Goal: Task Accomplishment & Management: Manage account settings

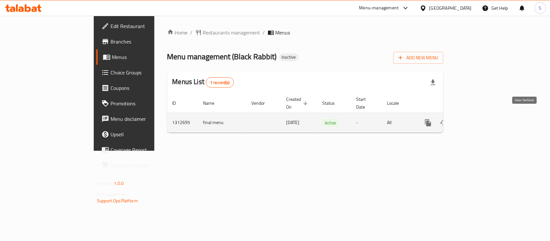
click at [478, 119] on icon "enhanced table" at bounding box center [475, 123] width 8 height 8
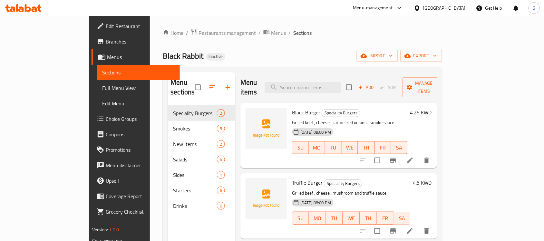
click at [336, 48] on div "Home / Restaurants management / Menus / Sections Black Rabbit Inactive import e…" at bounding box center [302, 174] width 279 height 290
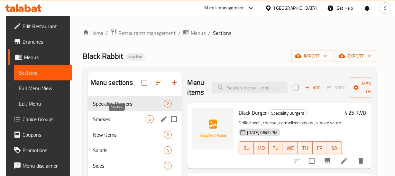
click at [102, 117] on span "Smokes" at bounding box center [119, 119] width 53 height 8
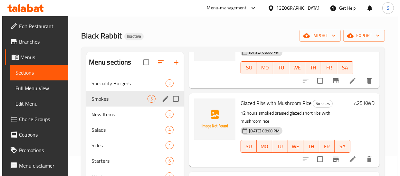
scroll to position [29, 0]
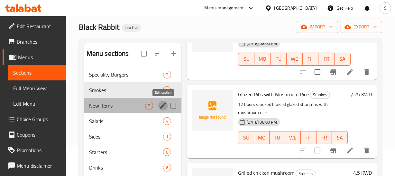
click at [160, 103] on icon "edit" at bounding box center [163, 105] width 8 height 8
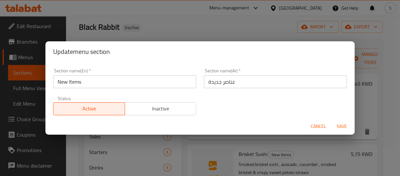
click at [223, 86] on input "عناصر جديدة" at bounding box center [275, 81] width 143 height 13
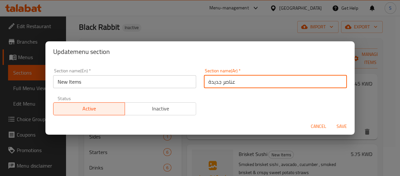
click at [223, 86] on input "عناصر جديدة" at bounding box center [275, 81] width 143 height 13
type input "أصناف جديدة"
click at [331, 120] on button "Save" at bounding box center [341, 126] width 21 height 12
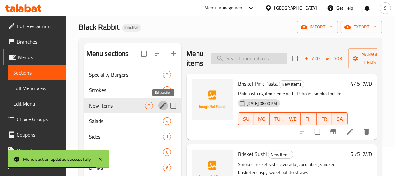
paste input "Brisket Sushi"
click at [256, 57] on input "Brisket Sushi" at bounding box center [249, 58] width 76 height 11
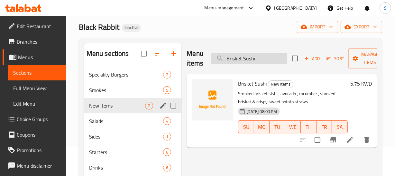
click at [261, 61] on input "Brisket Sushi" at bounding box center [249, 58] width 76 height 11
paste input "Crispy Salad"
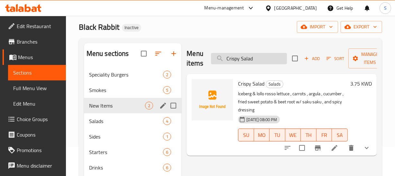
click at [269, 53] on input "Crispy Salad" at bounding box center [249, 58] width 76 height 11
paste input "search"
click at [269, 53] on input "Crispy" at bounding box center [249, 58] width 76 height 11
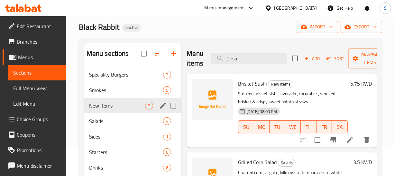
scroll to position [29, 0]
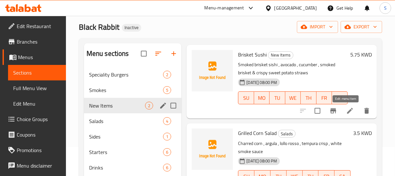
type input "Crisp"
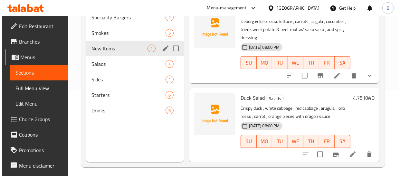
scroll to position [90, 0]
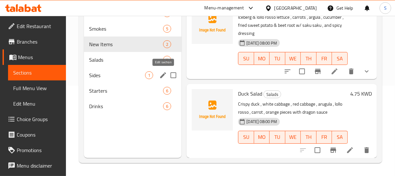
click at [162, 74] on icon "edit" at bounding box center [163, 75] width 8 height 8
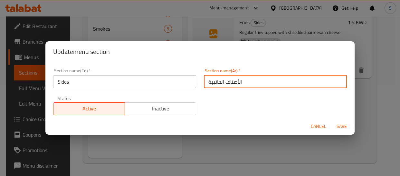
click at [236, 81] on input "الأصناف الجانبية" at bounding box center [275, 81] width 143 height 13
type input "الأطباق الجانبية"
click at [331, 120] on button "Save" at bounding box center [341, 126] width 21 height 12
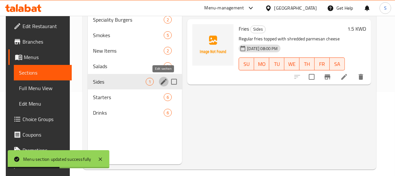
scroll to position [90, 0]
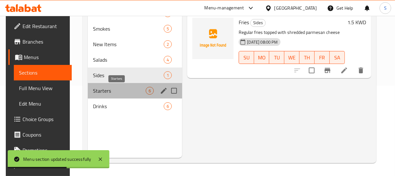
click at [120, 92] on span "Starters" at bounding box center [119, 91] width 53 height 8
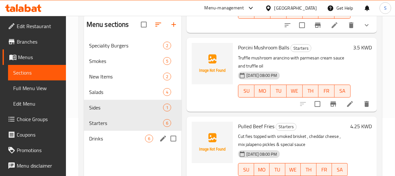
scroll to position [58, 0]
click at [121, 123] on span "Starters" at bounding box center [117, 123] width 56 height 8
click at [336, 124] on h6 "Pulled Beef Fries Starters" at bounding box center [293, 125] width 110 height 9
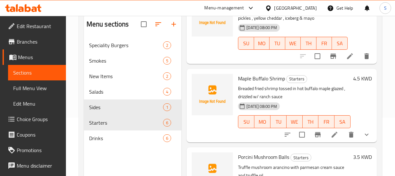
scroll to position [142, 0]
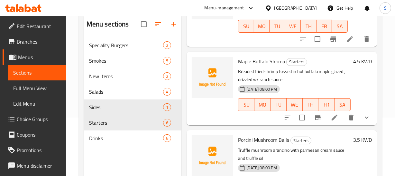
click at [306, 89] on div "17-09-2025 08:00 PM SU MO TU WE TH FR SA" at bounding box center [295, 99] width 118 height 35
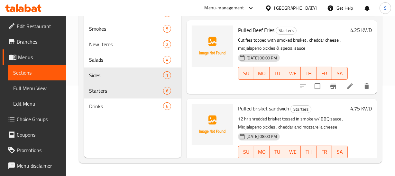
scroll to position [288, 0]
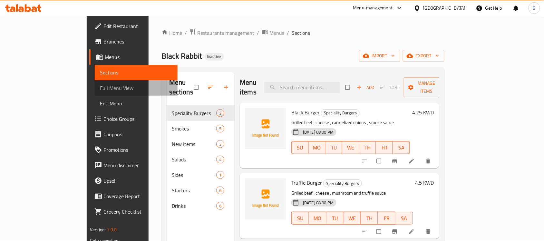
click at [100, 90] on span "Full Menu View" at bounding box center [136, 88] width 72 height 8
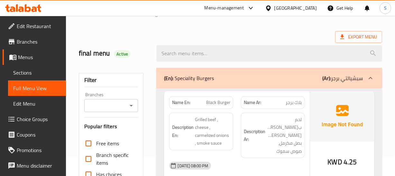
scroll to position [29, 0]
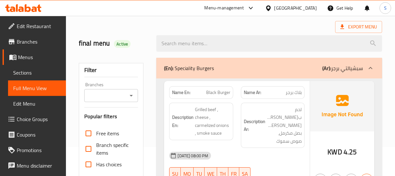
click at [271, 129] on div "Description Ar: لحم بقري مشوي، جبن، بصل مكرمل، صوص سموك" at bounding box center [273, 124] width 64 height 45
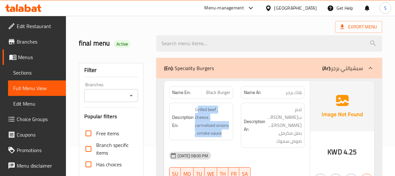
drag, startPoint x: 196, startPoint y: 107, endPoint x: 230, endPoint y: 127, distance: 38.4
click at [234, 132] on div "Description En: Grilled beef , cheese , carmelized onions , smoke sauce" at bounding box center [201, 125] width 71 height 53
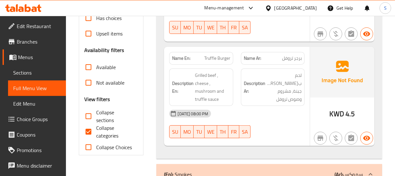
scroll to position [176, 0]
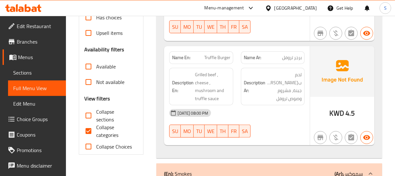
click at [300, 54] on span "برجر تروفل" at bounding box center [292, 57] width 20 height 7
click at [248, 82] on strong "Description Ar:" at bounding box center [255, 87] width 22 height 16
click at [209, 54] on span "Truffle Burger" at bounding box center [218, 57] width 26 height 7
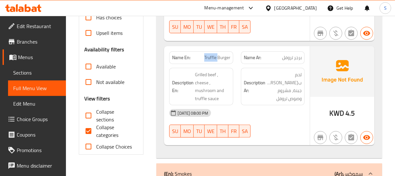
click at [209, 54] on span "Truffle Burger" at bounding box center [218, 57] width 26 height 7
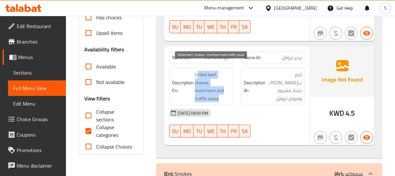
drag, startPoint x: 196, startPoint y: 64, endPoint x: 225, endPoint y: 87, distance: 36.9
click at [225, 87] on span "Grilled beef , cheese , mushroom and truffle sauce" at bounding box center [212, 87] width 35 height 32
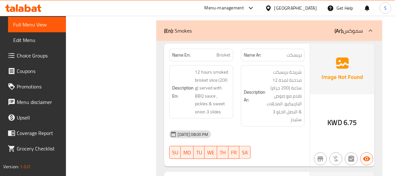
scroll to position [322, 0]
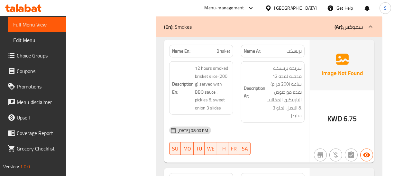
click at [242, 101] on div "Description Ar: شريحة بريسكت مدخنة لمدة 12 ساعة (200 جرام) تقدم مع صوص الباربيك…" at bounding box center [273, 91] width 64 height 61
click at [222, 48] on span "Brisket" at bounding box center [224, 51] width 14 height 7
click at [288, 48] on span "بريسكت" at bounding box center [294, 51] width 15 height 7
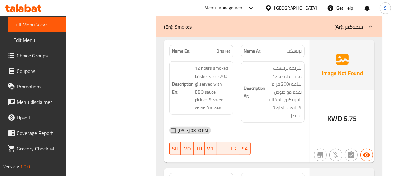
click at [288, 48] on span "بريسكت" at bounding box center [294, 51] width 15 height 7
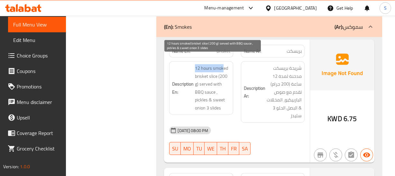
drag, startPoint x: 195, startPoint y: 59, endPoint x: 223, endPoint y: 58, distance: 28.4
click at [223, 64] on h6 "Description En: 12 hours smoked brisket slice (200 g) served with BBQ sauce , p…" at bounding box center [201, 87] width 58 height 47
click at [207, 64] on span "12 hours smoked brisket slice (200 g) served with BBQ sauce , pickles & sweet o…" at bounding box center [212, 87] width 35 height 47
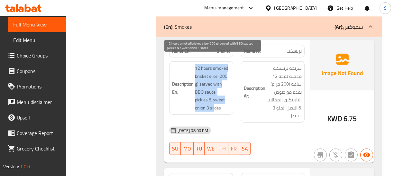
drag, startPoint x: 194, startPoint y: 60, endPoint x: 214, endPoint y: 99, distance: 44.4
click at [214, 99] on h6 "Description En: 12 hours smoked brisket slice (200 g) served with BBQ sauce , p…" at bounding box center [201, 87] width 58 height 47
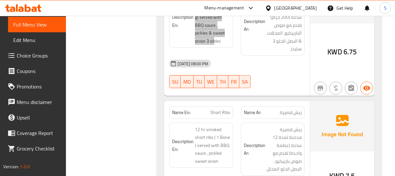
scroll to position [410, 0]
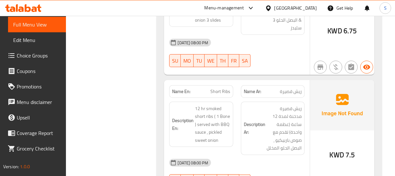
click at [244, 104] on h6 "Description Ar: ريش قصيرة مدخنة لمدة 12 ساعة (عظمة واحدة) تقدم مع صوص باربيكيو …" at bounding box center [273, 127] width 58 height 47
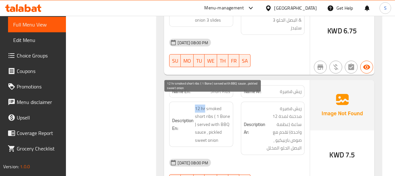
drag, startPoint x: 195, startPoint y: 98, endPoint x: 207, endPoint y: 84, distance: 18.7
click at [205, 101] on div "Description En: 12 hr smoked short ribs ( 1 Bone ) served with BBQ sauce , pick…" at bounding box center [201, 123] width 64 height 45
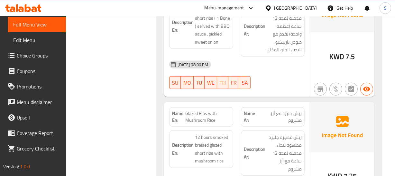
scroll to position [527, 0]
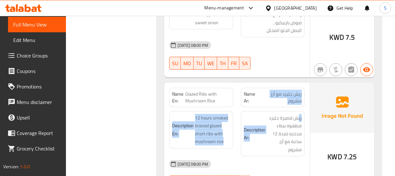
drag, startPoint x: 301, startPoint y: 82, endPoint x: 299, endPoint y: 99, distance: 17.1
click at [299, 99] on div "Name En: Glazed Ribs with Mushroom Rice Name Ar: ريش جليزد مع أرز مشروم Descrip…" at bounding box center [237, 139] width 146 height 114
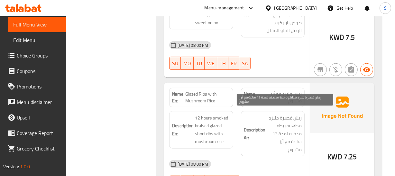
click at [276, 121] on span "ريش قصيرة جليزد مطهوه ببطء مدخنه لمدة 12 ساعة مع أرز مشروم" at bounding box center [284, 134] width 35 height 40
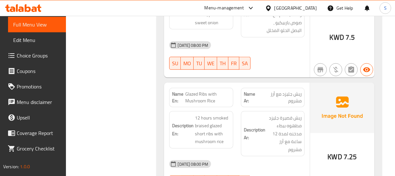
click at [246, 116] on h6 "Description Ar: ريش قصيرة جليزد مطهوه ببطء مدخنه لمدة 12 ساعة مع أرز مشروم" at bounding box center [273, 134] width 58 height 40
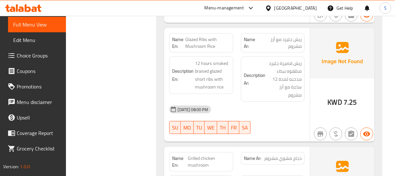
scroll to position [561, 0]
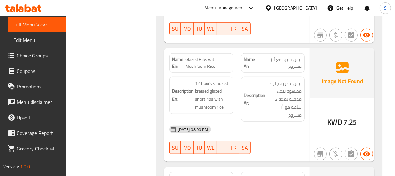
click at [202, 92] on span "12 hours smoked braised glazed short ribs with mushroom rice" at bounding box center [212, 95] width 35 height 32
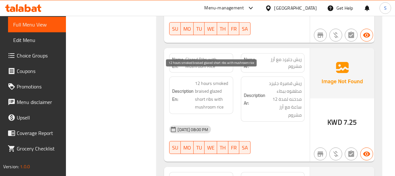
click at [199, 79] on span "12 hours smoked braised glazed short ribs with mushroom rice" at bounding box center [212, 95] width 35 height 32
drag, startPoint x: 191, startPoint y: 68, endPoint x: 213, endPoint y: 94, distance: 33.4
click at [213, 94] on div "Description En: 12 hours smoked braised glazed short ribs with mushroom rice" at bounding box center [201, 94] width 64 height 37
click at [203, 79] on span "12 hours smoked braised glazed short ribs with mushroom rice" at bounding box center [212, 95] width 35 height 32
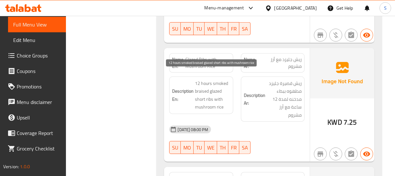
click at [202, 82] on span "12 hours smoked braised glazed short ribs with mushroom rice" at bounding box center [212, 95] width 35 height 32
copy span "braised"
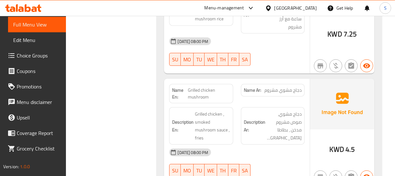
scroll to position [679, 0]
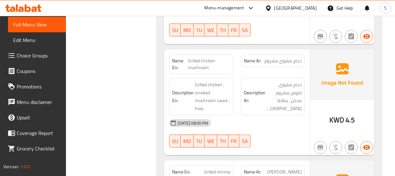
click at [231, 115] on div "17-09-2025 08:00 PM" at bounding box center [237, 122] width 143 height 15
drag, startPoint x: 198, startPoint y: 79, endPoint x: 213, endPoint y: 104, distance: 28.8
click at [213, 104] on div "Description En: Grilled chicken , smoked mushroom sauce , fries" at bounding box center [201, 96] width 64 height 37
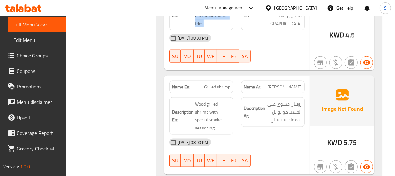
scroll to position [767, 0]
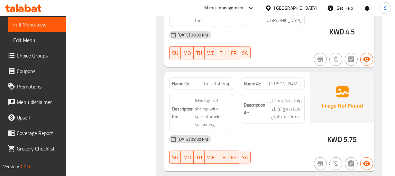
click at [195, 97] on h6 "Description En: Wood grilled shrimp with special smoke seasoning" at bounding box center [201, 113] width 58 height 32
click at [304, 77] on div "Name Ar: روبيان مشوي" at bounding box center [273, 83] width 64 height 13
drag, startPoint x: 304, startPoint y: 72, endPoint x: 261, endPoint y: 77, distance: 43.1
click at [300, 77] on div "Name Ar: روبيان مشوي" at bounding box center [273, 83] width 64 height 13
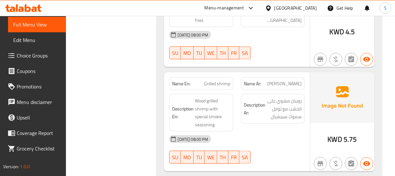
drag, startPoint x: 239, startPoint y: 80, endPoint x: 230, endPoint y: 73, distance: 11.0
click at [233, 77] on div "Name En: Grilled shrimp Name Ar: روبيان مشوي" at bounding box center [237, 83] width 143 height 20
click at [229, 80] on span "Grilled shrimp" at bounding box center [217, 83] width 26 height 7
drag, startPoint x: 229, startPoint y: 72, endPoint x: 210, endPoint y: 90, distance: 26.4
click at [228, 80] on span "Grilled shrimp" at bounding box center [217, 83] width 26 height 7
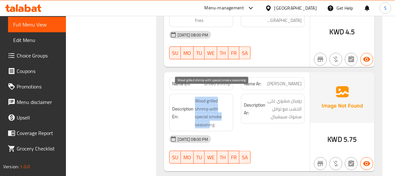
drag, startPoint x: 195, startPoint y: 91, endPoint x: 210, endPoint y: 113, distance: 26.4
click at [210, 113] on span "Wood grilled shrimp with special smoke seasoning" at bounding box center [212, 113] width 35 height 32
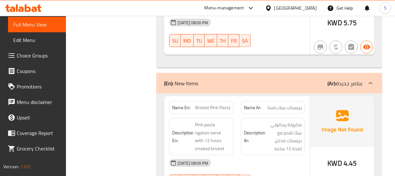
scroll to position [883, 0]
click at [224, 120] on span "Pink pasta rigatoni serve with 12 hours smoked brisket" at bounding box center [212, 136] width 35 height 32
click at [208, 103] on span "Brisket Pink Pasta" at bounding box center [212, 106] width 35 height 7
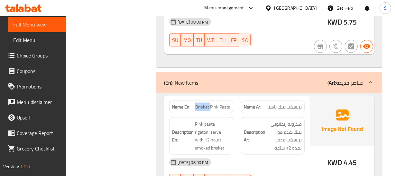
click at [208, 103] on span "Brisket Pink Pasta" at bounding box center [212, 106] width 35 height 7
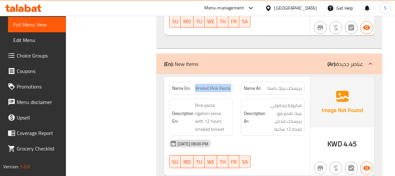
scroll to position [913, 0]
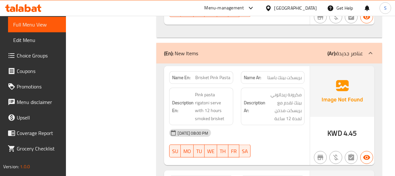
click at [239, 89] on div "Description Ar: مكرونة ريجاتوني بينك تقدم مع بريسكت مدخن لمدة 12 ساعة" at bounding box center [272, 106] width 71 height 45
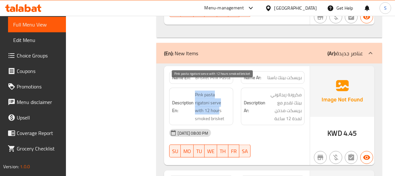
drag, startPoint x: 196, startPoint y: 82, endPoint x: 205, endPoint y: 102, distance: 21.9
click at [205, 102] on h6 "Description En: Pink pasta rigatoni serve with 12 hours smoked brisket" at bounding box center [201, 106] width 58 height 32
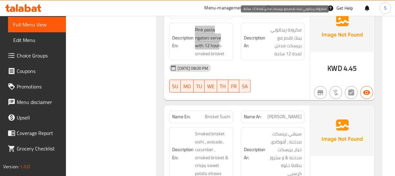
scroll to position [1001, 0]
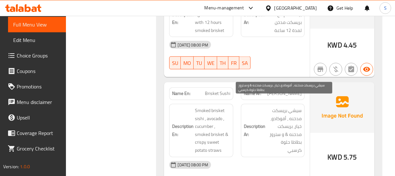
click at [277, 114] on span "سيشي بريسكت مدخنه ، أفوكادو، خيار، بريسكت مدخنه & و ستروز بطاطا حلوة كرسبي" at bounding box center [284, 130] width 35 height 47
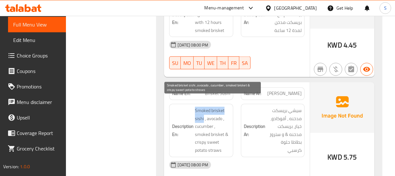
drag, startPoint x: 195, startPoint y: 104, endPoint x: 204, endPoint y: 111, distance: 11.5
click at [204, 111] on h6 "Description En: Smoked brisket sishi , avocado , cucumber , smoked brisket & cr…" at bounding box center [201, 130] width 58 height 47
click at [203, 108] on span "Smoked brisket sishi , avocado , cucumber , smoked brisket & crispy sweet potat…" at bounding box center [212, 130] width 35 height 47
drag, startPoint x: 204, startPoint y: 108, endPoint x: 211, endPoint y: 98, distance: 12.6
click at [211, 107] on span "Smoked brisket sishi , avocado , cucumber , smoked brisket & crispy sweet potat…" at bounding box center [212, 130] width 35 height 47
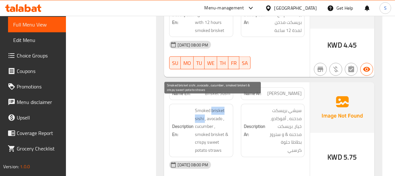
copy span "brisket sishi"
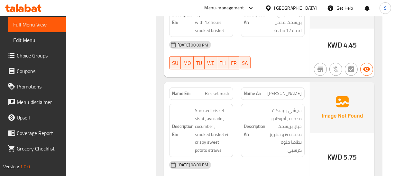
click at [218, 90] on span "Brisket Sushi" at bounding box center [217, 93] width 25 height 7
copy span "Brisket Sushi"
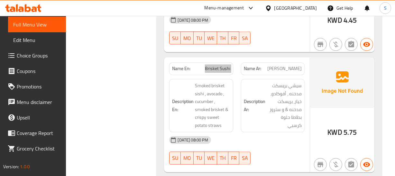
scroll to position [1089, 0]
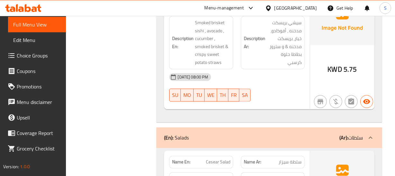
click at [276, 76] on div "17-09-2025 08:00 PM SU MO TU WE TH FR SA" at bounding box center [237, 87] width 143 height 36
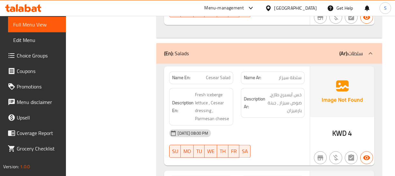
scroll to position [1176, 0]
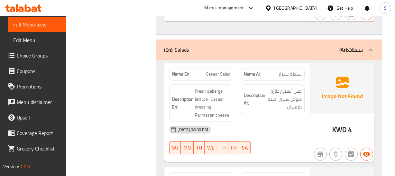
click at [260, 110] on div "Description Ar: خس آيسبرج طازج، صوص سيزار ، جبنة بارميزان" at bounding box center [272, 102] width 71 height 45
click at [271, 69] on div "Name Ar: سلطة سيزار" at bounding box center [273, 74] width 64 height 13
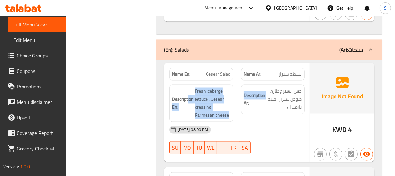
drag, startPoint x: 188, startPoint y: 80, endPoint x: 237, endPoint y: 105, distance: 54.4
click at [237, 105] on div "Description En: Fresh iceberge lettuce , Cesear dressing , Parmesan cheese Desc…" at bounding box center [237, 102] width 143 height 45
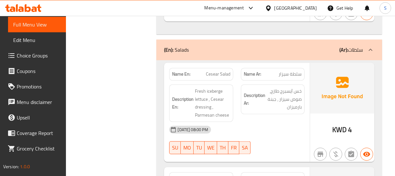
click at [254, 99] on h6 "Description Ar: خس آيسبرج طازج، صوص سيزار ، جبنة بارميزان" at bounding box center [273, 99] width 58 height 24
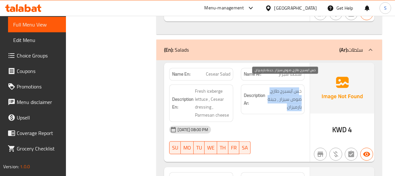
drag, startPoint x: 300, startPoint y: 83, endPoint x: 283, endPoint y: 100, distance: 24.4
click at [283, 100] on span "خس آيسبرج طازج، صوص سيزار ، جبنة بارميزان" at bounding box center [284, 99] width 35 height 24
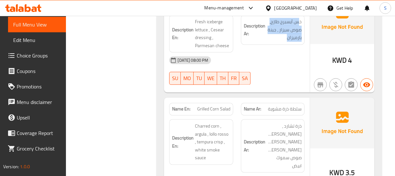
scroll to position [1264, 0]
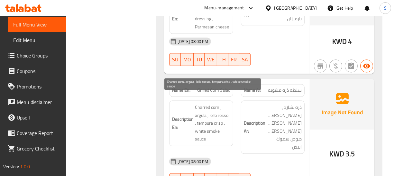
click at [222, 106] on span "Charred corn , argula , lollo rosso , tempura crisp , white smoke sauce" at bounding box center [212, 123] width 35 height 40
click at [224, 106] on span "Charred corn , argula , lollo rosso , tempura crisp , white smoke sauce" at bounding box center [212, 123] width 35 height 40
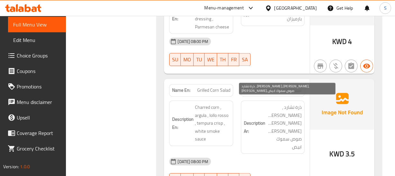
click at [292, 103] on span "ذرة تشارد ، جرجير، لولو روسو، تيمبورا كريسب، صوص سموك ابيض" at bounding box center [284, 126] width 35 height 47
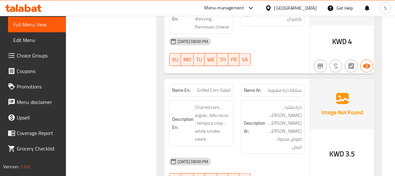
click at [302, 84] on div "Name Ar: سلطة ذرة مشوية" at bounding box center [273, 90] width 64 height 13
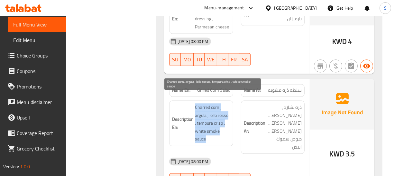
drag, startPoint x: 193, startPoint y: 95, endPoint x: 213, endPoint y: 129, distance: 39.0
click at [213, 129] on h6 "Description En: Charred corn , argula , lollo rosso , tempura crisp , white smo…" at bounding box center [201, 123] width 58 height 40
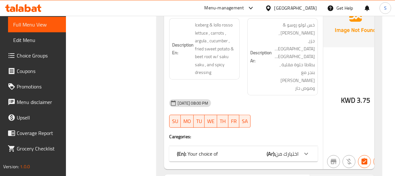
scroll to position [1411, 0]
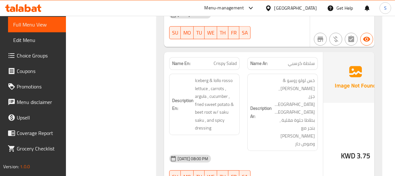
click at [232, 90] on div "Description En: Iceberg & lollo rosso lettuce , carrots , argula , cucumber , f…" at bounding box center [204, 103] width 71 height 61
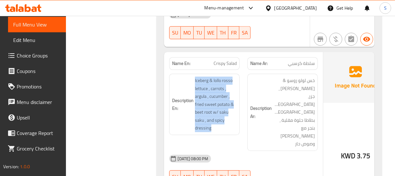
drag, startPoint x: 195, startPoint y: 57, endPoint x: 226, endPoint y: 116, distance: 66.6
click at [226, 122] on div "Description En: Iceberg & lollo rosso lettuce , carrots , argula , cucumber , f…" at bounding box center [204, 103] width 71 height 61
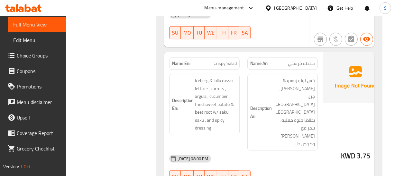
click at [205, 53] on div "Name En: Crispy Salad" at bounding box center [205, 63] width 78 height 20
copy span "Crispy Salad"
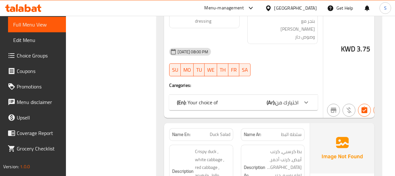
scroll to position [1528, 0]
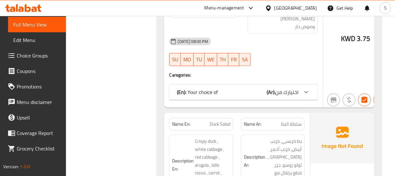
click at [276, 87] on span "اختيارك من" at bounding box center [287, 92] width 23 height 10
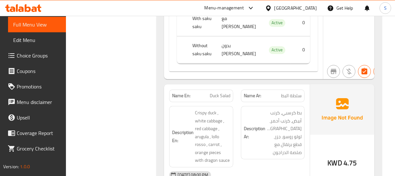
scroll to position [1645, 0]
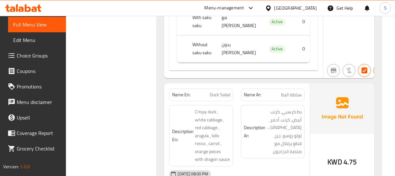
click at [240, 124] on div "Description Ar: بط كرسبي، كرنب أبيض، كرنب أحمر، جرجير، لولو روسو، جزر، قطع برتق…" at bounding box center [272, 135] width 71 height 69
drag, startPoint x: 186, startPoint y: 93, endPoint x: 207, endPoint y: 89, distance: 22.3
click at [207, 105] on div "Description En: Crispy duck , white cabbage , red cabbage , arugula , lollo ros…" at bounding box center [201, 135] width 64 height 61
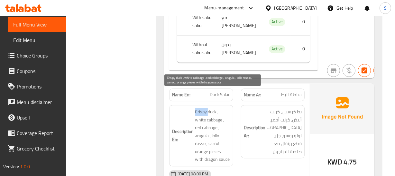
click at [202, 108] on span "Crispy duck , white cabbage , red cabbage , arugula , lollo rosso , carrot , or…" at bounding box center [212, 135] width 35 height 55
click at [200, 108] on span "Crispy duck , white cabbage , red cabbage , arugula , lollo rosso , carrot , or…" at bounding box center [212, 135] width 35 height 55
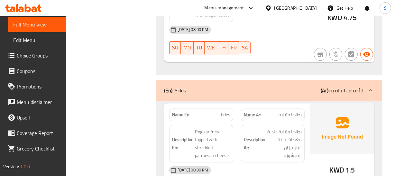
scroll to position [1791, 0]
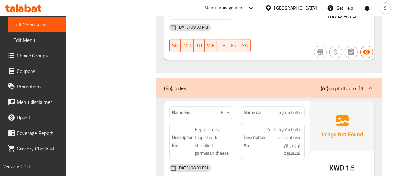
click at [240, 121] on div "Description Ar: بطاطا مقلية عادية مغطاة بجبنة البارميزان المبشورة" at bounding box center [272, 141] width 71 height 45
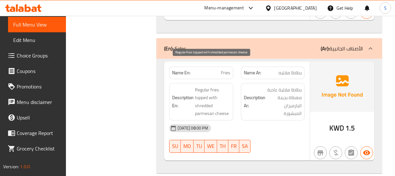
scroll to position [1820, 0]
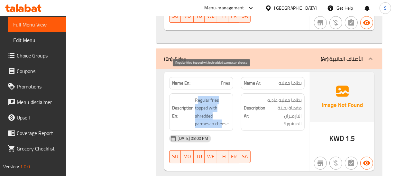
drag, startPoint x: 197, startPoint y: 72, endPoint x: 222, endPoint y: 97, distance: 35.1
click at [222, 97] on span "Regular fries topped with shredded parmesan cheese" at bounding box center [212, 112] width 35 height 32
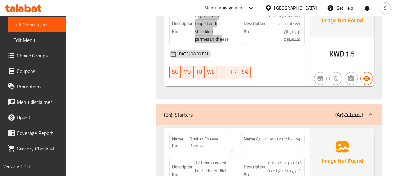
scroll to position [1908, 0]
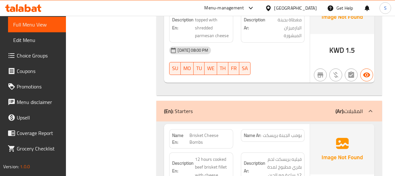
click at [252, 148] on div "Description Ar: فيليه بريسكت لحم بقري مطبوخ لمدة 12 ساعة مع الجبن" at bounding box center [272, 166] width 71 height 37
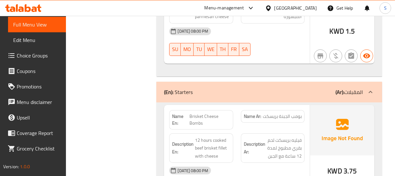
scroll to position [1938, 0]
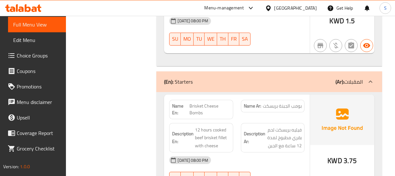
click at [290, 102] on span "بومب الجبنة بريسكت" at bounding box center [282, 105] width 39 height 7
click at [201, 102] on span "Brisket Cheese Bombs" at bounding box center [210, 109] width 41 height 14
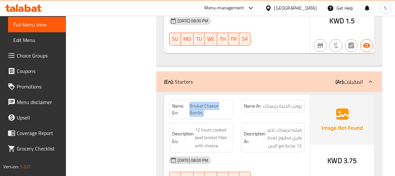
click at [201, 102] on span "Brisket Cheese Bombs" at bounding box center [210, 109] width 41 height 14
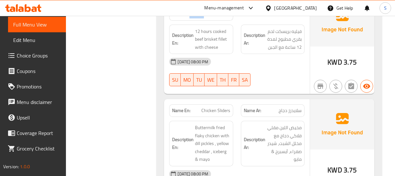
scroll to position [2055, 0]
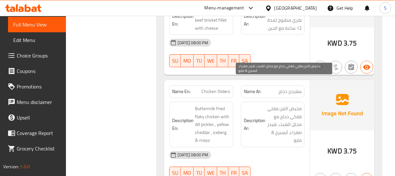
click at [282, 116] on span "مخيض اللبن مقلي فلاكي دجاج مع مخلل الشبت، شيدر صفراء، آيسبرج & مايو" at bounding box center [284, 124] width 35 height 40
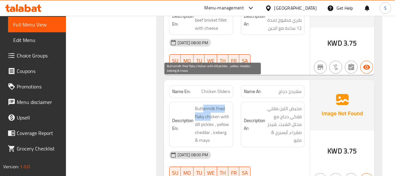
drag, startPoint x: 203, startPoint y: 80, endPoint x: 211, endPoint y: 92, distance: 14.4
click at [211, 104] on span "Buttermilk fried flaky chicken with dill pickles , yellow cheddar , iceberg & m…" at bounding box center [212, 124] width 35 height 40
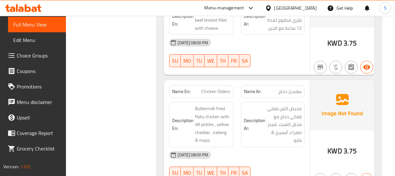
click at [220, 81] on div "Name En: Chicken Sliders" at bounding box center [201, 91] width 71 height 20
copy span "Chicken Sliders"
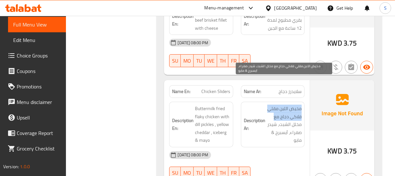
drag, startPoint x: 309, startPoint y: 81, endPoint x: 241, endPoint y: 90, distance: 68.2
click at [267, 90] on div "Name En: Chicken Sliders Name Ar: سلايدرز دجاج Description En: Buttermilk fried…" at bounding box center [237, 133] width 146 height 107
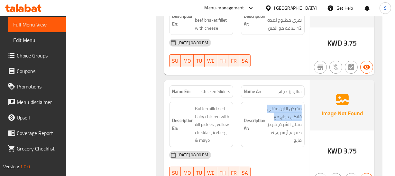
copy span "مخيض اللبن مقلي فلاكي دجاج مع"
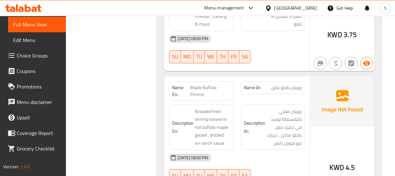
scroll to position [2172, 0]
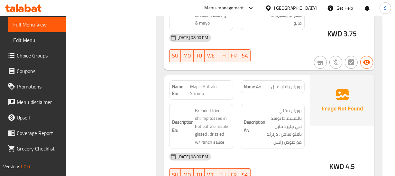
click at [260, 118] on strong "Description Ar:" at bounding box center [255, 126] width 22 height 16
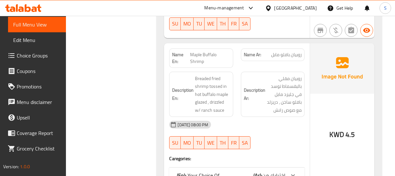
scroll to position [2260, 0]
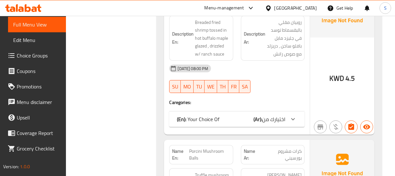
click at [243, 115] on div "(En): Your Choice Of (Ar): اختيارك من" at bounding box center [231, 119] width 108 height 8
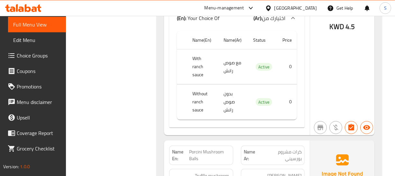
scroll to position [2406, 0]
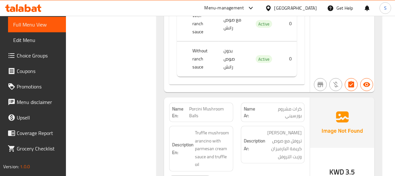
click at [237, 122] on div "Description Ar: أرانشينو مشروم تروفل مع صوص كريمة البارميزان وزيت التروفل" at bounding box center [272, 148] width 71 height 53
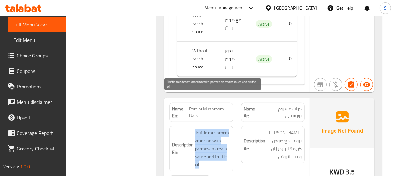
drag, startPoint x: 193, startPoint y: 96, endPoint x: 201, endPoint y: 127, distance: 31.9
click at [201, 129] on h6 "Description En: Truffle mushroom arancino with parmesan cream sauce and truffle…" at bounding box center [201, 149] width 58 height 40
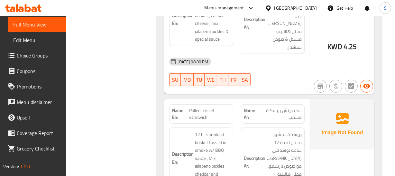
scroll to position [2670, 0]
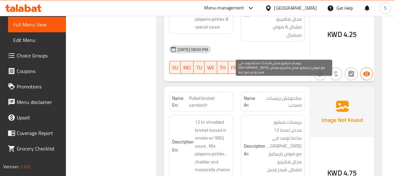
click at [269, 118] on span "بريسكت مبشور مدخن لمدة 12 ساعة توسد في سموك مع صوص باربيكيو، مخلل هالبينو مشكل،…" at bounding box center [284, 149] width 35 height 63
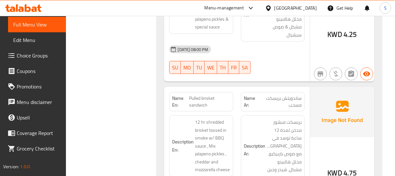
click at [302, 115] on div "Description Ar: بريسكت مبشور مدخن لمدة 12 ساعة توسد في سموك مع صوص باربيكيو، مخ…" at bounding box center [273, 149] width 64 height 69
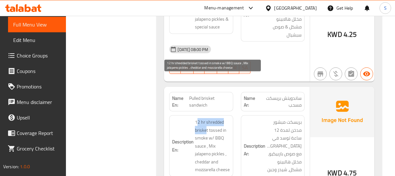
drag, startPoint x: 197, startPoint y: 77, endPoint x: 207, endPoint y: 91, distance: 17.5
click at [207, 118] on span "12 hr shredded brisket tossed in smoke w/ BBQ sauce , Mix jalapeno pickles , ch…" at bounding box center [212, 145] width 35 height 55
click at [204, 118] on span "12 hr shredded brisket tossed in smoke w/ BBQ sauce , Mix jalapeno pickles , ch…" at bounding box center [212, 145] width 35 height 55
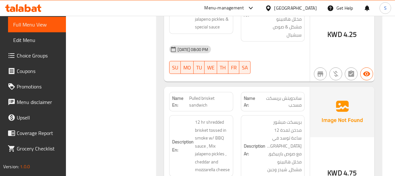
click at [206, 95] on span "Pulled brisket sandwich" at bounding box center [209, 102] width 41 height 14
copy span "Pulled brisket sandwich"
click at [265, 118] on h6 "Description Ar: بريسكت مبشور مدخن لمدة 12 ساعة توسد في سموك مع صوص باربيكيو، مخ…" at bounding box center [273, 149] width 58 height 63
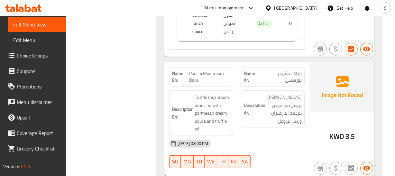
scroll to position [2448, 0]
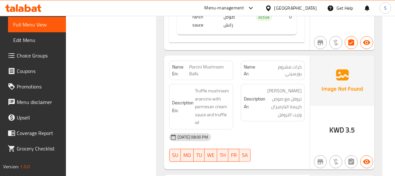
click at [330, 66] on img at bounding box center [342, 80] width 64 height 50
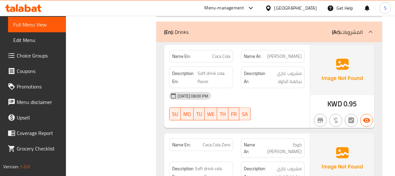
scroll to position [2831, 0]
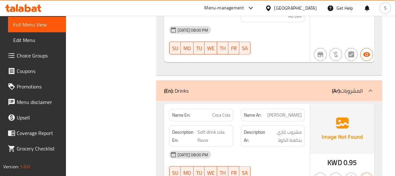
click at [294, 111] on span "كوكا كولا" at bounding box center [285, 114] width 34 height 7
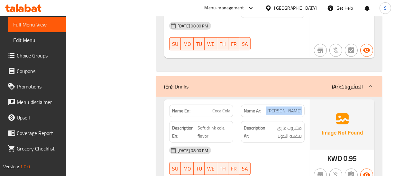
scroll to position [2861, 0]
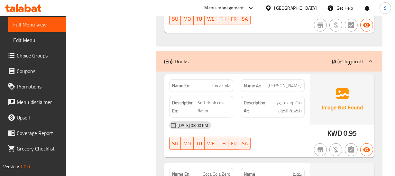
click at [299, 170] on span "كوكا كولا زيرو" at bounding box center [281, 177] width 42 height 14
click at [222, 170] on span "Coca Cola Zero" at bounding box center [217, 173] width 28 height 7
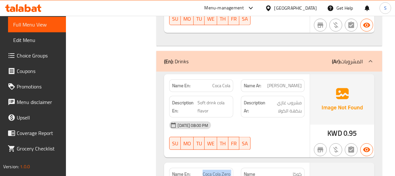
click at [222, 170] on span "Coca Cola Zero" at bounding box center [217, 173] width 28 height 7
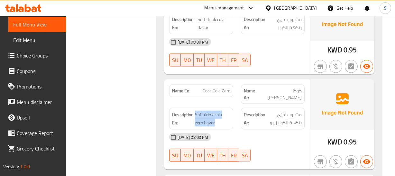
scroll to position [2978, 0]
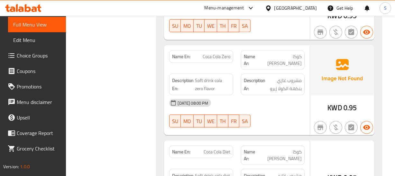
click at [289, 148] on span "كوكا كولا دايت" at bounding box center [281, 155] width 42 height 14
click at [229, 148] on span "Coca Cola Diet" at bounding box center [217, 151] width 27 height 7
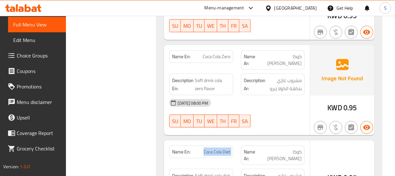
click at [229, 148] on span "Coca Cola Diet" at bounding box center [217, 151] width 27 height 7
click at [290, 171] on span "مشروب غازي بنكهة الكولا دايت" at bounding box center [284, 179] width 35 height 16
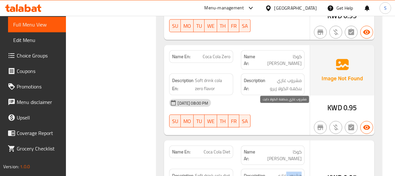
click at [290, 171] on span "مشروب غازي بنكهة الكولا دايت" at bounding box center [284, 179] width 35 height 16
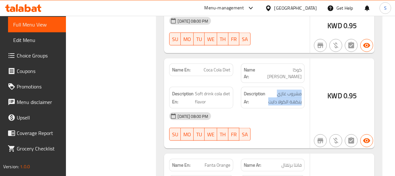
scroll to position [3066, 0]
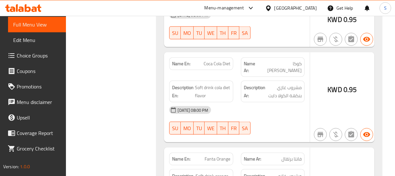
click at [293, 152] on div "Name Ar: فانتا برتقال" at bounding box center [273, 158] width 64 height 13
click at [216, 148] on div "Name En: Fanta Orange" at bounding box center [201, 158] width 71 height 20
click at [214, 148] on div "Name En: Fanta Orange" at bounding box center [201, 158] width 71 height 20
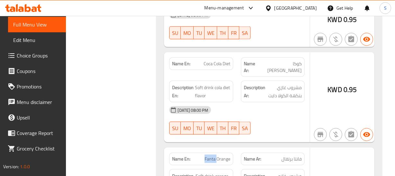
click at [214, 148] on div "Name En: Fanta Orange" at bounding box center [201, 158] width 71 height 20
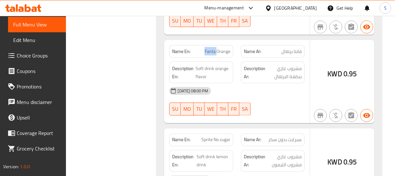
scroll to position [3183, 0]
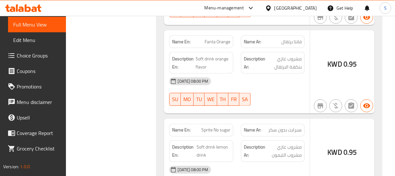
click at [292, 127] on span "سبرايت بدون سكر" at bounding box center [285, 130] width 33 height 7
click at [215, 127] on span "Sprite No sugar" at bounding box center [216, 130] width 29 height 7
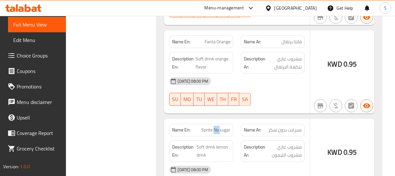
click at [215, 127] on span "Sprite No sugar" at bounding box center [216, 130] width 29 height 7
click at [278, 143] on span "مشروب غازي مشروب الليمون" at bounding box center [284, 151] width 35 height 16
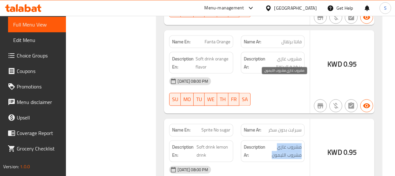
click at [278, 143] on span "مشروب غازي مشروب الليمون" at bounding box center [284, 151] width 35 height 16
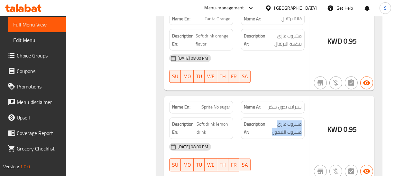
scroll to position [3241, 0]
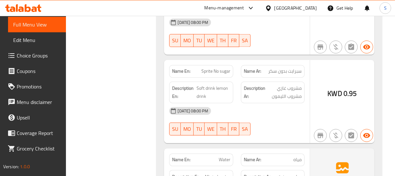
click at [301, 156] on span "مياه" at bounding box center [298, 159] width 8 height 7
click at [292, 170] on div "Description Ar: مياه معدنية" at bounding box center [273, 177] width 64 height 14
click at [291, 166] on div "Description Ar: مياه معدنية" at bounding box center [272, 177] width 71 height 22
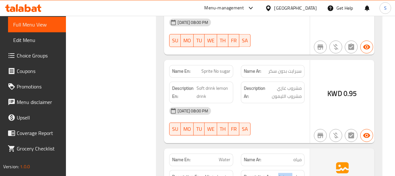
click at [291, 166] on div "Description Ar: مياه معدنية" at bounding box center [272, 177] width 71 height 22
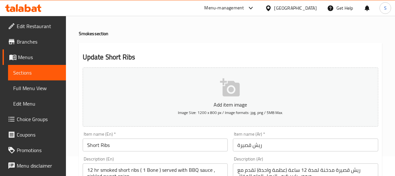
scroll to position [29, 0]
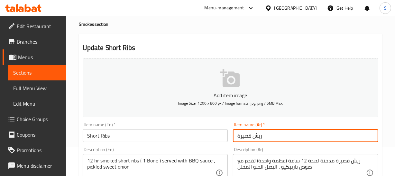
click at [270, 129] on input "ريش قصيرة" at bounding box center [306, 135] width 146 height 13
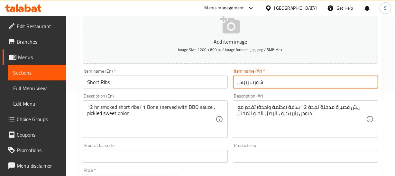
scroll to position [88, 0]
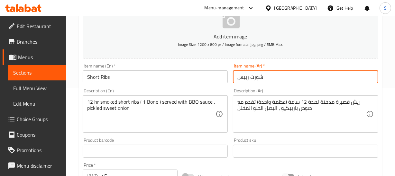
click at [285, 76] on input "شورت ريبس" at bounding box center [306, 76] width 146 height 13
type input "شورت ريبس"
click at [354, 100] on div "ريش قصيرة مدخنة لمدة 12 ساعة (عظمة واحدة) تقدم مع صوص باربيكيو ، البصل الحلو ال…" at bounding box center [306, 113] width 146 height 37
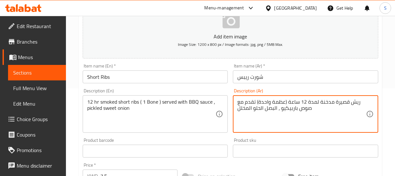
click at [354, 100] on textarea "ريش قصيرة مدخنة لمدة 12 ساعة (عظمة واحدة) تقدم مع صوص باربيكيو ، البصل الحلو ال…" at bounding box center [302, 114] width 129 height 31
paste textarea "ورت ريبس"
click at [327, 101] on textarea "شورت ريبس قصيرة مدخنة لمدة 12 ساعة (عظمة واحدة) تقدم مع صوص باربيكيو ، البصل ال…" at bounding box center [302, 114] width 129 height 31
click at [355, 103] on textarea "شورت ريبس مدخنة لمدة 12 ساعة (عظمة واحدة) تقدم مع صوص باربيكيو ، البصل الحلو ال…" at bounding box center [302, 114] width 129 height 31
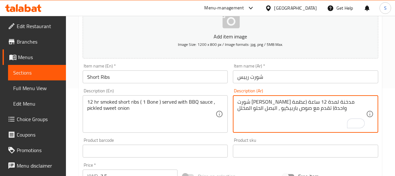
type textarea "شورت ريبس مدخنة لمدة 12 ساعة (عظمة واحدة) تقدم مع صوص باربيكيو ، البصل الحلو ال…"
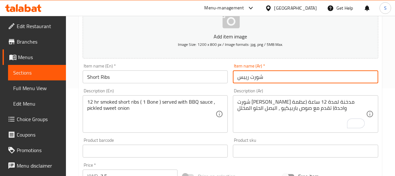
click at [296, 81] on input "شورت ريبس" at bounding box center [306, 76] width 146 height 13
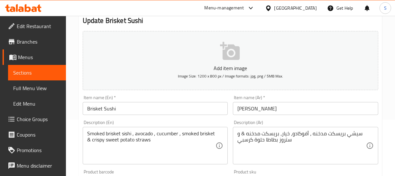
scroll to position [58, 0]
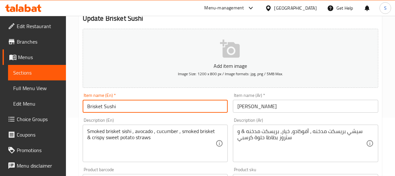
click at [109, 104] on input "Brisket Sushi" at bounding box center [156, 106] width 146 height 13
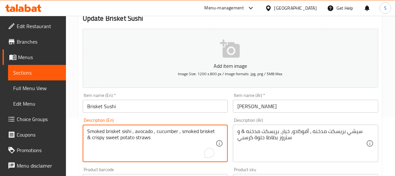
click at [128, 129] on textarea "Smoked brisket sishi , avocado , cucumber , smoked brisket & crispy sweet potat…" at bounding box center [151, 143] width 129 height 31
paste textarea "Sushi"
type textarea "Smoked brisket Sushi, avocado , cucumber , smoked brisket & crispy sweet potato…"
click at [267, 106] on input "سوشي بريسكت" at bounding box center [306, 106] width 146 height 13
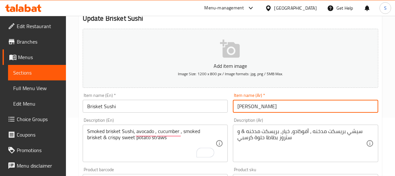
click at [267, 106] on input "سوشي بريسكت" at bounding box center [306, 106] width 146 height 13
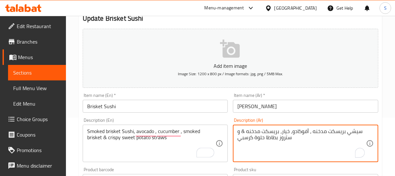
click at [353, 130] on textarea "سيشي بريسكت مدخنه ، أفوكادو، خيار، بريسكت مدخنه & و ستروز بطاطا حلوة كرسبي" at bounding box center [302, 143] width 129 height 31
paste textarea "To enrich screen reader interactions, please activate Accessibility in Grammarl…"
type textarea "سوشي بريسكت مدخنه ، أفوكادو، خيار، بريسكت مدخنه & و ستروز بطاطا حلوة كرسبي"
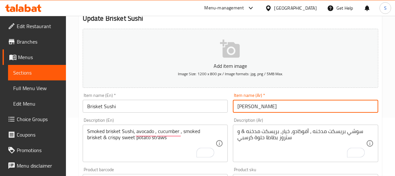
click at [292, 104] on input "سوشي بريسكت" at bounding box center [306, 106] width 146 height 13
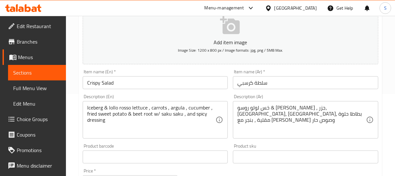
scroll to position [88, 0]
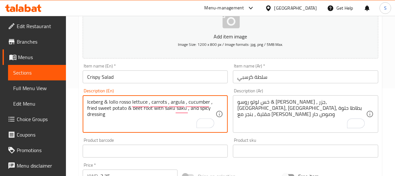
type textarea "Iceberg & lollo rosso lettuce , carrots , argula , cucumber , fried sweet potat…"
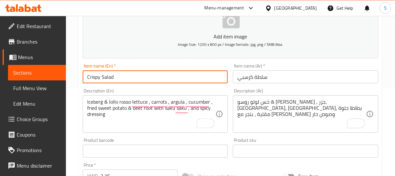
click at [131, 71] on input "Crispy Salad" at bounding box center [156, 76] width 146 height 13
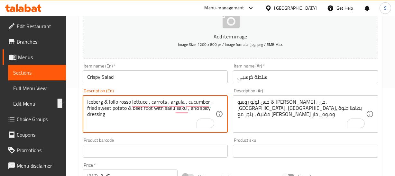
drag, startPoint x: 138, startPoint y: 109, endPoint x: 154, endPoint y: 107, distance: 15.6
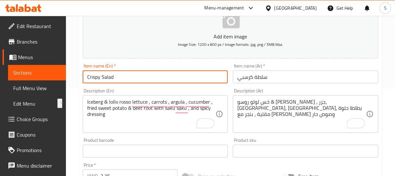
click at [113, 75] on input "Crispy Salad" at bounding box center [156, 76] width 146 height 13
click at [116, 75] on input "Crispy Salad" at bounding box center [156, 76] width 146 height 13
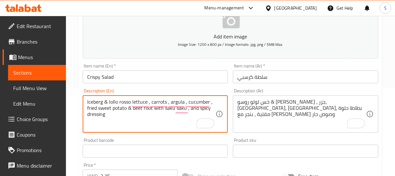
click at [148, 106] on textarea "Iceberg & lollo rosso lettuce , carrots , argula , cucumber , fried sweet potat…" at bounding box center [151, 114] width 129 height 31
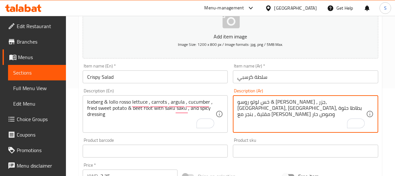
click at [298, 109] on textarea "خس لولو روسو & [PERSON_NAME] ، جزر، [GEOGRAPHIC_DATA]، [GEOGRAPHIC_DATA]، بطاطا…" at bounding box center [302, 114] width 129 height 31
paste textarea "[PERSON_NAME]"
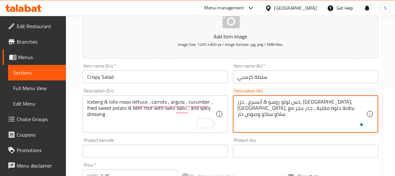
click at [364, 102] on textarea "خس لولو روسو & آيسبرج ، جزر، [GEOGRAPHIC_DATA]، [GEOGRAPHIC_DATA]، بطاطا حلوة م…" at bounding box center [302, 114] width 129 height 31
type textarea "خس لولو روسو & آيسبرج ، جزر، [GEOGRAPHIC_DATA]، [GEOGRAPHIC_DATA]، بطاطا حلوة م…"
click at [252, 82] on input "سلطة كرسبي" at bounding box center [306, 76] width 146 height 13
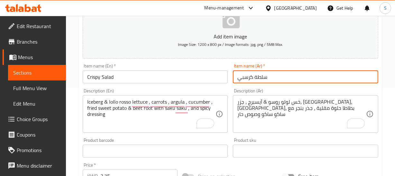
click at [252, 82] on input "سلطة كرسبي" at bounding box center [306, 76] width 146 height 13
type input "سلطة مقرمشة"
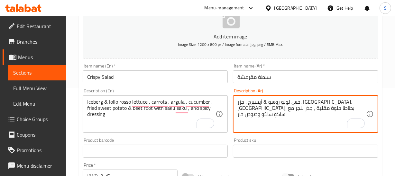
click at [153, 80] on input "Crispy Salad" at bounding box center [156, 76] width 146 height 13
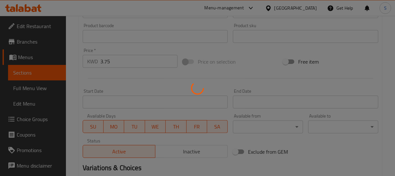
scroll to position [205, 0]
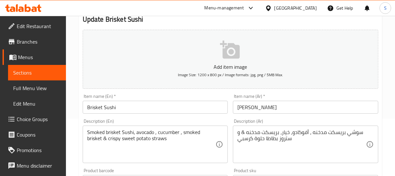
scroll to position [58, 0]
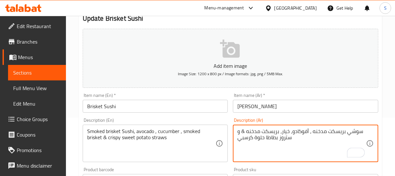
click at [250, 138] on textarea "سوشي بريسكت مدخنه ، أفوكادو، خيار، بريسكت مدخنه & و ستروز بطاطا حلوة كرسبي" at bounding box center [302, 143] width 129 height 31
click at [243, 140] on textarea "سوشي بريسكت مدخنه ، أفوكادو، خيار، بريسكت مدخنه & و ستروز بطاطا حلوة مقرمشة" at bounding box center [302, 143] width 129 height 31
type textarea "سوشي بريسكت مدخنه ، أفوكادو، خيار، بريسكت مدخنه & و ستروز بطاطا حلوة مقرمشة"
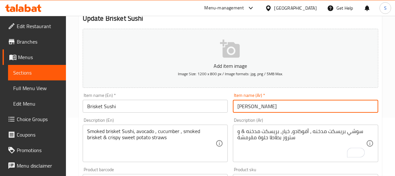
click at [289, 106] on input "[PERSON_NAME]" at bounding box center [306, 106] width 146 height 13
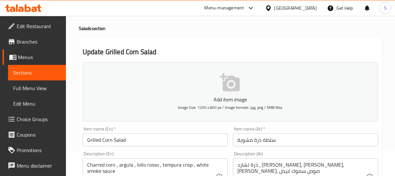
scroll to position [58, 0]
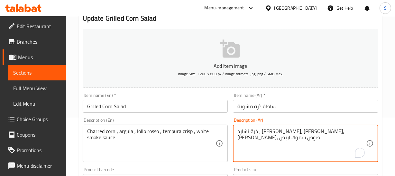
click at [277, 131] on textarea "ذرة تشارد ، [PERSON_NAME]، [PERSON_NAME]، [PERSON_NAME]، صوص سموك ابيض" at bounding box center [302, 143] width 129 height 31
paste textarea "قرمشة"
type textarea "ذرة تشارد ، [GEOGRAPHIC_DATA]، [PERSON_NAME]، [GEOGRAPHIC_DATA] مقرمشة، صوص سمو…"
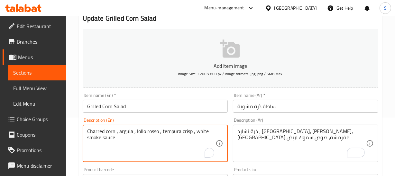
click at [100, 131] on textarea "Charred corn , argula , lollo rosso , tempura crisp , white smoke sauce" at bounding box center [151, 143] width 129 height 31
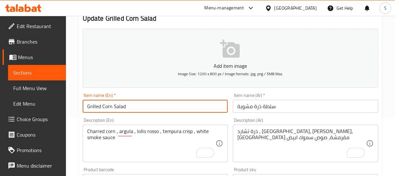
click at [133, 106] on input "Grilled Corn Salad" at bounding box center [156, 106] width 146 height 13
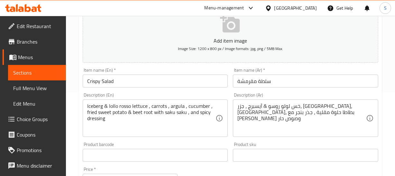
scroll to position [117, 0]
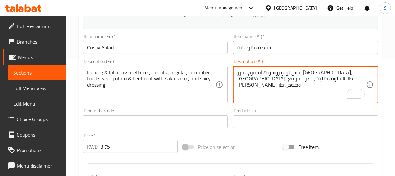
click at [284, 80] on textarea "خس لولو روسو & آيسبرج ، جزر، [GEOGRAPHIC_DATA]، [GEOGRAPHIC_DATA]، بطاطا حلوة م…" at bounding box center [302, 84] width 129 height 31
click at [292, 78] on textarea "خس لولو روسو & آيسبرج ، جزر، [GEOGRAPHIC_DATA]، [GEOGRAPHIC_DATA]، بطاطا حلوة م…" at bounding box center [302, 84] width 129 height 31
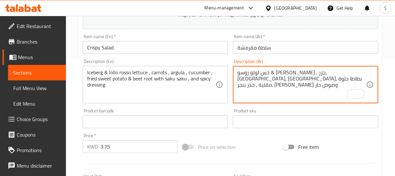
type textarea "خس لولو روسو & [PERSON_NAME] ، جزر، [GEOGRAPHIC_DATA]، [GEOGRAPHIC_DATA]، بطاطا…"
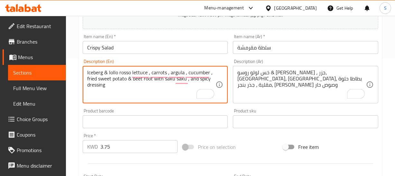
click at [160, 78] on textarea "Iceberg & lollo rosso lettuce , carrots , argula , cucumber , fried sweet potat…" at bounding box center [151, 84] width 129 height 31
type textarea "Iceberg & lollo rosso lettuce , carrots , argula , cucumber , fried sweet potat…"
click at [280, 45] on input "سلطة مقرمشة" at bounding box center [306, 47] width 146 height 13
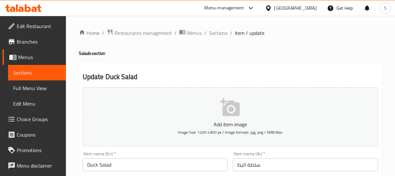
scroll to position [88, 0]
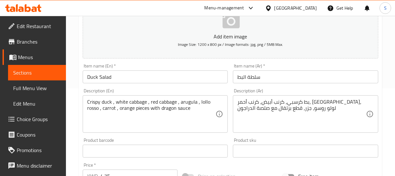
click at [247, 76] on input "سلطة البط" at bounding box center [306, 76] width 146 height 13
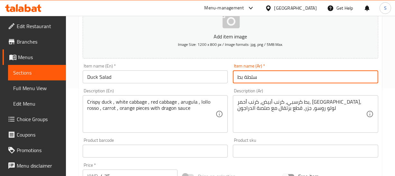
type input "سلطة بط"
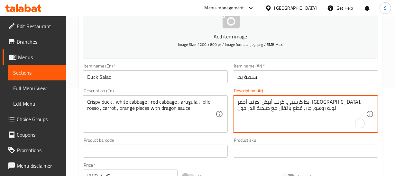
click at [347, 103] on textarea "بط كرسبي، كرنب أبيض، كرنب أحمر، [GEOGRAPHIC_DATA]، لولو روسو، جزر، قطع برتقال م…" at bounding box center [302, 114] width 129 height 31
type textarea "بط مقرمش، كرنب أبيض، كرنب أحمر، [GEOGRAPHIC_DATA]، لولو روسو، جزر، قطع برتقال م…"
click at [261, 77] on input "سلطة بط" at bounding box center [306, 76] width 146 height 13
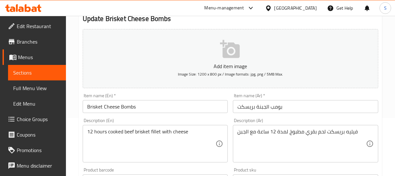
scroll to position [58, 0]
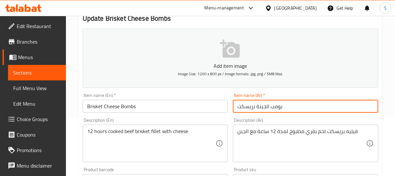
click at [261, 106] on input "بومب الجبنة بريسكت" at bounding box center [306, 106] width 146 height 13
click at [265, 106] on input "بومب بريسكت" at bounding box center [306, 106] width 146 height 13
click at [265, 106] on input "بريسكت" at bounding box center [306, 106] width 146 height 13
click at [289, 108] on input "بريسكت" at bounding box center [306, 106] width 146 height 13
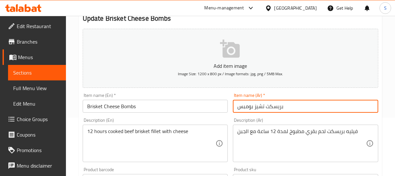
type input "بريسكت تشيز بومبس"
click at [271, 106] on input "بريسكت تشيز بومبس" at bounding box center [306, 106] width 146 height 13
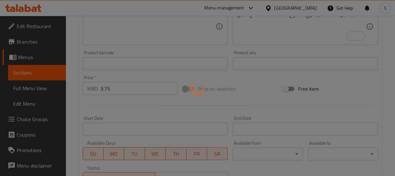
scroll to position [176, 0]
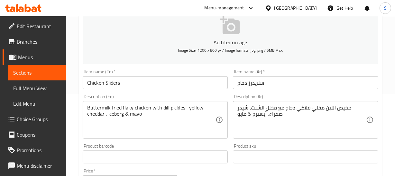
scroll to position [88, 0]
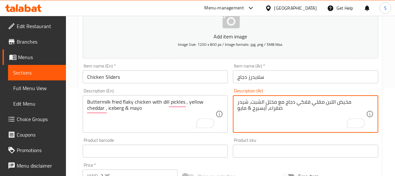
click at [334, 107] on textarea "مخيض اللبن مقلي فلاكي دجاج مع مخلل الشبت، شيدر صفراء، آيسبرج & مايو" at bounding box center [302, 114] width 129 height 31
drag, startPoint x: 300, startPoint y: 102, endPoint x: 366, endPoint y: 102, distance: 66.0
click at [366, 102] on textarea "مخيض اللبن مقلي فلاكي دجاج مع مخلل الشبت، شيدر صفراء، آيسبرج & مايو" at bounding box center [302, 114] width 129 height 31
drag, startPoint x: 300, startPoint y: 104, endPoint x: 366, endPoint y: 103, distance: 65.4
click at [366, 103] on textarea "دجاج فلاكي مقلي بمخيط اللبن مع مخلل الشبت، شيدر صفراء، آيسبرج & مايو" at bounding box center [302, 114] width 129 height 31
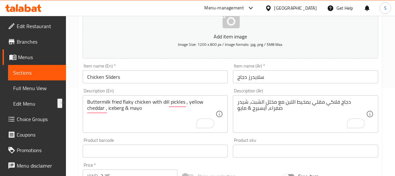
click at [302, 98] on div "دجاج فلاكي مقلي بمخيط اللبن مع مخلل الشبت، شيدر صفراء، آيسبرج & مايو Descriptio…" at bounding box center [306, 113] width 146 height 37
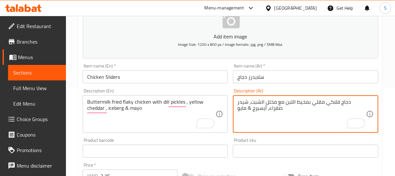
click at [244, 110] on textarea "دجاج فلاكي مقلي بمخيط اللبن مع مخلل الشبت، شيدر صفراء، آيسبرج & مايو" at bounding box center [302, 114] width 129 height 31
click at [244, 109] on textarea "دجاج فلاكي مقلي بمخيط اللبن مع مخلل الشبت، شيدر صفراء، آيسبرج & مايو" at bounding box center [302, 114] width 129 height 31
type textarea "دجاج فلاكي مقلي بمخيط اللبن مع مخلل الشبت، شيدر صفراء، آيسبرج & مايونيز"
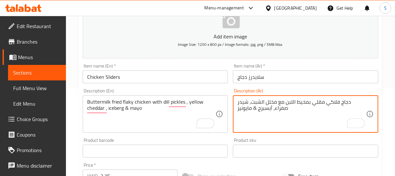
click at [129, 74] on input "Chicken Sliders" at bounding box center [156, 76] width 146 height 13
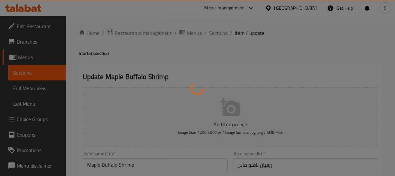
type input "اختيارك من"
type input "1"
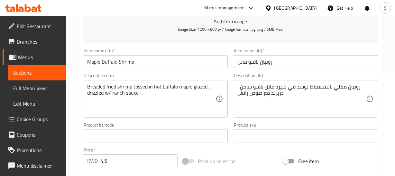
scroll to position [117, 0]
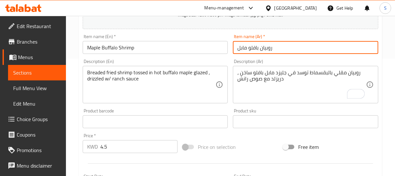
click at [288, 45] on input "روبيان بافلو مابل" at bounding box center [306, 47] width 146 height 13
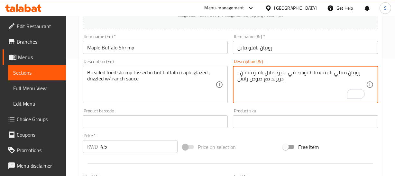
click at [306, 72] on textarea "روبيان مقلي بالبقسماط توسد في جليزد مابل بافلو ساخن ، دريزلد مع صوص رانش" at bounding box center [302, 84] width 129 height 31
click at [251, 72] on textarea "روبيان مقلي بالبقسماط مقلب في جليزد مابل بافلو ساخن ، دريزلد مع صوص رانش" at bounding box center [302, 84] width 129 height 31
click at [240, 76] on textarea "روبيان مقلي بالبقسماط مقلب في جليزد مابل بافلو حار، دريزلد مع صوص رانش" at bounding box center [302, 84] width 129 height 31
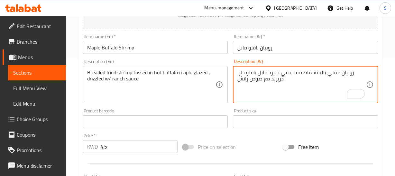
click at [240, 76] on textarea "روبيان مقلي بالبقسماط مقلب في جليزد مابل بافلو حار، دريزلد مع صوص رانش" at bounding box center [302, 84] width 129 height 31
click at [240, 73] on textarea "روبيان مقلي بالبقسماط مقلب في جليزد مابل بافلو حار، دريزلد مع صوص رانش" at bounding box center [302, 84] width 129 height 31
click at [264, 77] on textarea "روبيان مقلي بالبقسماط مقلب في جليزد مابل بافلو حار، مرشوش مع صوص رانش" at bounding box center [302, 84] width 129 height 31
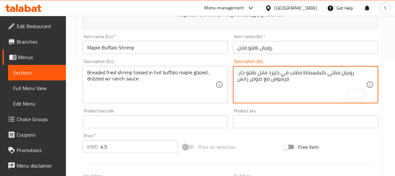
click at [266, 79] on textarea "روبيان مقلي بالبقسماط مقلب في جليزد مابل بافلو حار، مرشوش مع صوص رانش" at bounding box center [302, 84] width 129 height 31
click at [267, 81] on textarea "روبيان مقلي بالبقسماط مقلب في جليزد مابل بافلو حار، مرشوش مع صوص رانش" at bounding box center [302, 84] width 129 height 31
type textarea "روبيان مقلي بالبقسماط مقلب في جليزد مابل بافلو حار، مرشوش بصوص رانش"
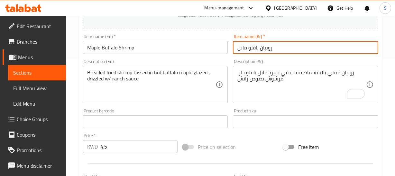
click at [264, 45] on input "روبيان بافلو مابل" at bounding box center [306, 47] width 146 height 13
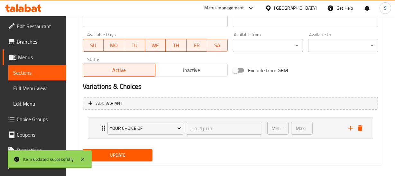
scroll to position [290, 0]
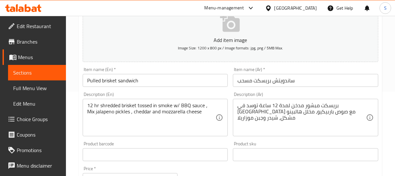
scroll to position [88, 0]
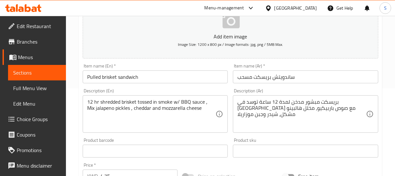
click at [126, 76] on input "Pulled brisket sandwich" at bounding box center [156, 76] width 146 height 13
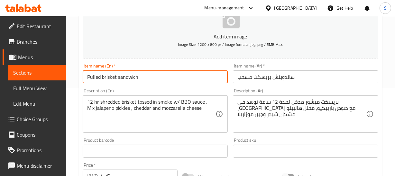
click at [126, 76] on input "Pulled brisket sandwich" at bounding box center [156, 76] width 146 height 13
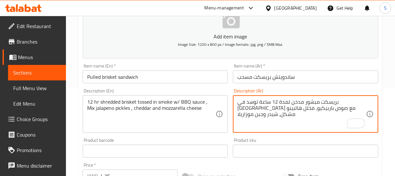
click at [324, 100] on textarea "بريسكت مبشور مدخن لمدة 12 ساعة توسد في [GEOGRAPHIC_DATA] مع صوص باربيكيو، مخلل …" at bounding box center [302, 114] width 129 height 31
click at [354, 103] on textarea "بريسكت مبشور مدخن لمدة 12 ساعة توسد في [GEOGRAPHIC_DATA] مع صوص باربيكيو، مخلل …" at bounding box center [302, 114] width 129 height 31
click at [319, 101] on textarea "بريسكت مبشور مدخن لمدة 12 ساعة توسد في [GEOGRAPHIC_DATA] مع صوص باربيكيو، مخلل …" at bounding box center [302, 114] width 129 height 31
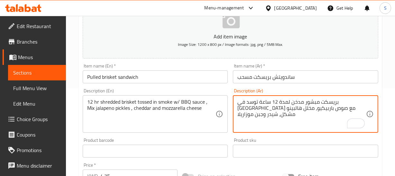
click at [322, 103] on textarea "بريسكت مبشور مدخن لمدة 12 ساعة توسد في [GEOGRAPHIC_DATA] مع صوص باربيكيو، مخلل …" at bounding box center [302, 114] width 129 height 31
click at [357, 103] on textarea "بريسكت مبشور لمدة 12 ساعة توسد في [GEOGRAPHIC_DATA] مع صوص باربيكيو، مخلل هالبي…" at bounding box center [302, 114] width 129 height 31
click at [329, 104] on textarea "بريسكت مبشور لمدة 12 ساعة توسد في [GEOGRAPHIC_DATA] مع صوص باربيكيو، مخلل هالبي…" at bounding box center [302, 114] width 129 height 31
click at [322, 100] on textarea "بريسكت مبشور مدخن لمدة 12 ساعة توسد في [GEOGRAPHIC_DATA] مع صوص باربيكيو، مخلل …" at bounding box center [302, 114] width 129 height 31
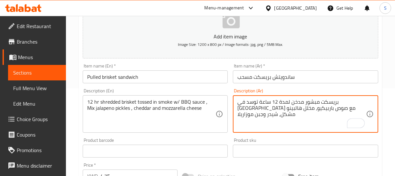
click at [322, 100] on textarea "بريسكت مبشور مدخن لمدة 12 ساعة توسد في [GEOGRAPHIC_DATA] مع صوص باربيكيو، مخلل …" at bounding box center [302, 114] width 129 height 31
click at [357, 103] on textarea "بريسكت مبشور لمدة 12 ساعة توسد في [GEOGRAPHIC_DATA] مع صوص باربيكيو، مخلل هالبي…" at bounding box center [302, 114] width 129 height 31
click at [321, 100] on textarea "بريسكت مبشور لمدة 12 ساعة توسد في [GEOGRAPHIC_DATA] مع صوص باربيكيو، مخلل هالبي…" at bounding box center [302, 114] width 129 height 31
click at [317, 101] on textarea "بريسكت مبشور لمدة 12 ساعة توسد في [GEOGRAPHIC_DATA] مع صوص باربيكيو، مخلل هالبي…" at bounding box center [302, 114] width 129 height 31
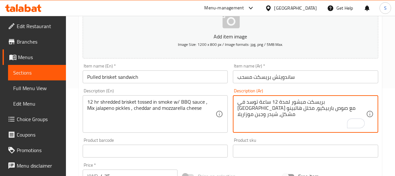
click at [322, 103] on textarea "بريسكت مبشور لمدة 12 ساعة توسد في [GEOGRAPHIC_DATA] مع صوص باربيكيو، مخلل هالبي…" at bounding box center [302, 114] width 129 height 31
drag, startPoint x: 329, startPoint y: 100, endPoint x: 309, endPoint y: 100, distance: 19.7
click at [309, 100] on textarea "بريسكت مبشور لمدة 12 ساعة توسد في [GEOGRAPHIC_DATA] مع صوص باربيكيو، مخلل هالبي…" at bounding box center [302, 114] width 129 height 31
click at [322, 98] on div "بريسكت مبشور لمدة 12 ساعة توسد في [GEOGRAPHIC_DATA] مع صوص باربيكيو، مخلل هالبي…" at bounding box center [306, 113] width 146 height 37
click at [359, 103] on textarea "بريسكت مبشور لمدة 12 ساعة توسد في [GEOGRAPHIC_DATA] مع صوص باربيكيو، مخلل هالبي…" at bounding box center [302, 114] width 129 height 31
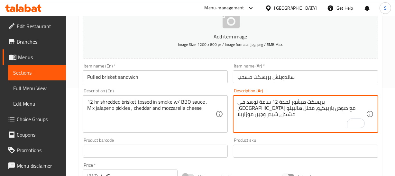
click at [291, 102] on textarea "بريسكت مبشور لمدة 12 ساعة توسد في [GEOGRAPHIC_DATA] مع صوص باربيكيو، مخلل هالبي…" at bounding box center [302, 114] width 129 height 31
type textarea "بريسكت مبشور لمدة 12 ساعة مقلب في [GEOGRAPHIC_DATA] مع صوص باربيكيو، مخلل هالبي…"
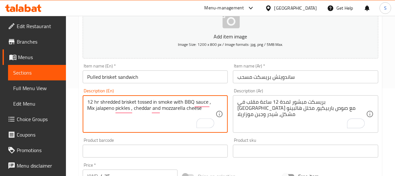
type textarea "12 hr shredded brisket tossed in smoke with BBQ sauce , Mix jalapeno pickles , …"
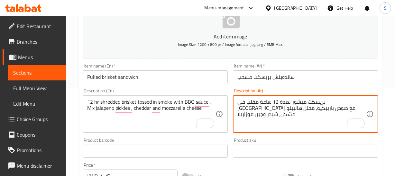
click at [266, 74] on input "ساندويتش بريسكت مسحب" at bounding box center [306, 76] width 146 height 13
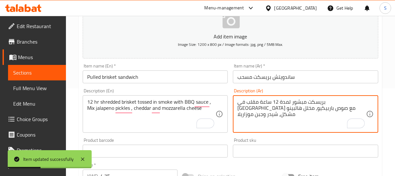
click at [262, 110] on textarea "بريسكت مبشور لمدة 12 ساعة مقلب في سموك مع صوص باربيكيو، مخلل هالبينو مشكل، شيدر…" at bounding box center [302, 114] width 129 height 31
click at [264, 107] on textarea "بريسكت مبشور لمدة 12 ساعة مقلب في سموك مع صوص باربيكيو، مخلل هالبينو مشكل، شيدر…" at bounding box center [302, 114] width 129 height 31
paste textarea "وجبن"
click at [248, 103] on textarea "بريسكت مبشور لمدة 12 ساعة مقلب في سموك مع صوص باربيكيو، مخلل هالبينو مشكل، وجبن…" at bounding box center [302, 114] width 129 height 31
click at [252, 108] on textarea "بريسكت مبشور لمدة 12 ساعة مقلب في سموك مع صوص باربيكيو، مخلل هالبينو مشكل، وجبن…" at bounding box center [302, 114] width 129 height 31
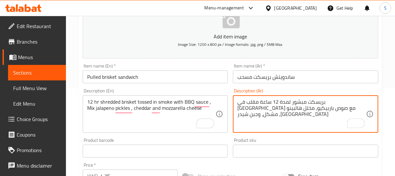
click at [272, 86] on div "Description (Ar) بريسكت مبشور لمدة 12 ساعة مقلب في سموك مع صوص باربيكيو، مخلل ه…" at bounding box center [306, 110] width 151 height 49
drag, startPoint x: 256, startPoint y: 109, endPoint x: 274, endPoint y: 107, distance: 18.4
type textarea "بريسكت مبشور لمدة 12 ساعة مقلب في [GEOGRAPHIC_DATA] مع صوص باربيكيو، مخلل هالبي…"
click at [253, 75] on input "ساندويتش بريسكت مسحب" at bounding box center [306, 76] width 146 height 13
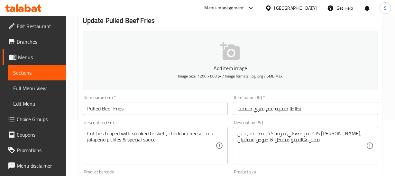
scroll to position [58, 0]
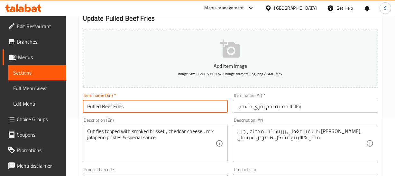
click at [136, 110] on input "Pulled Beef Fries" at bounding box center [156, 106] width 146 height 13
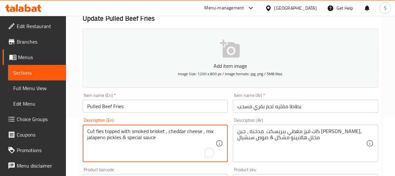
drag, startPoint x: 105, startPoint y: 130, endPoint x: 76, endPoint y: 132, distance: 28.4
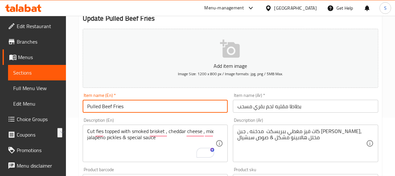
click at [169, 106] on input "Pulled Beef Fries" at bounding box center [156, 106] width 146 height 13
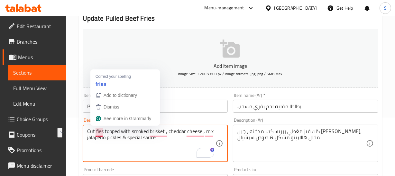
drag, startPoint x: 103, startPoint y: 130, endPoint x: 64, endPoint y: 127, distance: 38.8
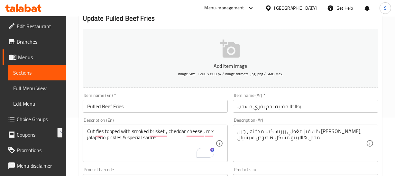
click at [154, 100] on input "Pulled Beef Fries" at bounding box center [156, 106] width 146 height 13
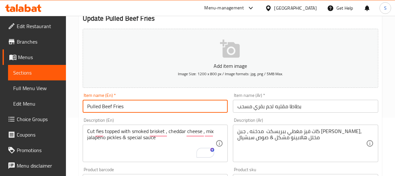
click at [144, 105] on input "Pulled Beef Fries" at bounding box center [156, 106] width 146 height 13
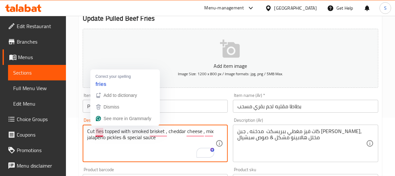
click at [96, 144] on textarea "Cut fies topped with smoked brisket , cheddar cheese , mix jalapeno pickles & s…" at bounding box center [151, 143] width 129 height 31
drag, startPoint x: 103, startPoint y: 128, endPoint x: 7, endPoint y: 127, distance: 96.3
click at [70, 129] on div "Home / Restaurants management / Menus / Sections / item / update Starters secti…" at bounding box center [230, 176] width 329 height 439
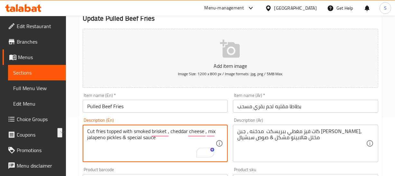
drag, startPoint x: 107, startPoint y: 130, endPoint x: 79, endPoint y: 132, distance: 27.8
type textarea "Cut fries topped with smoked brisket , cheddar cheese , mix jalapeno pickles & …"
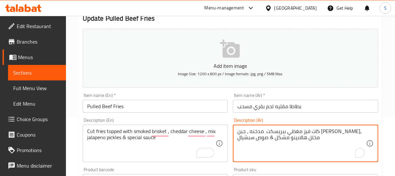
click at [364, 130] on textarea "كات فيز مغطي ببريسكت مدخنه ، جبن الشيدر، مخلل هالابينو مشكل & صوص سبشيال" at bounding box center [302, 143] width 129 height 31
paste textarea "طع البطاطس المقلية"
click at [308, 130] on textarea "قطع البطاطس المقلية فيز مغطي ببريسكت مدخنه ، جبن الشيدر، مخلل هالابينو مشكل & ص…" at bounding box center [302, 143] width 129 height 31
click at [325, 130] on textarea "قطع البطاطس المقلية مغطي ببريسكت مدخنه ، جبن الشيدر، مخلل هالابينو مشكل & صوص س…" at bounding box center [302, 143] width 129 height 31
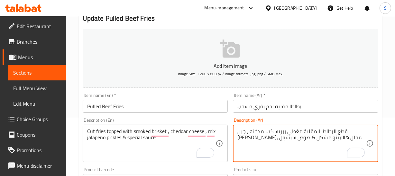
click at [361, 129] on textarea "قطع البطاطا المقلية مغطي ببريسكت مدخنه ، جبن الشيدر، مخلل هالابينو مشكل & صوص س…" at bounding box center [302, 143] width 129 height 31
click at [348, 130] on textarea "قطع البطاطا المقلية مغطي ببريسكت مدخنه ، جبن الشيدر، مخلل هالابينو مشكل & صوص س…" at bounding box center [302, 143] width 129 height 31
click at [331, 131] on textarea "قطع بطاطا المقلية مغطي ببريسكت مدخنه ، جبن الشيدر، مخلل هالابينو مشكل & صوص سبش…" at bounding box center [302, 143] width 129 height 31
drag, startPoint x: 345, startPoint y: 125, endPoint x: 343, endPoint y: 128, distance: 3.8
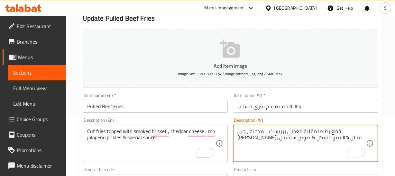
click at [345, 125] on div "قطع بطاطا مقلية مغطي ببريسكت مدخنه ، جبن الشيدر، مخلل هالابينو مشكل & صوص سبشيا…" at bounding box center [306, 142] width 146 height 37
click at [323, 134] on textarea "قطع بطاطا مقلية مغطي ببريسكت مدخنه ، جبن الشيدر، مخلل هالابينو مشكل & صوص سبشيال" at bounding box center [302, 143] width 129 height 31
click at [314, 134] on textarea "قطع بطاطا مقلية مغطي ببريسكت مدخنه ، جبن الشيدر، مخلل هالابينو مشكل & صوص سبشيال" at bounding box center [302, 143] width 129 height 31
click at [312, 132] on textarea "قطع بطاطا مقلية مغطي ببريسكت مدخنه ، جبن الشيدر، مخلل هالابينو مشكل & صوص سبشيال" at bounding box center [302, 143] width 129 height 31
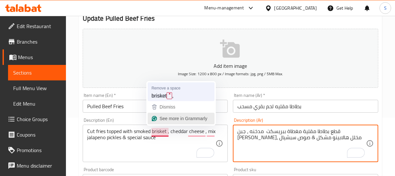
type textarea "قطع بطاطا مقلية مغطاة ببريسكت مدخنه ، جبن الشيدر، مخلل هالابينو مشكل & صوص سبشي…"
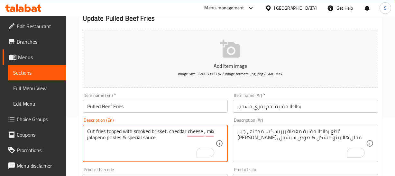
type textarea "Cut fries topped with smoked brisket, cheddar cheese , mix jalapeno pickles & s…"
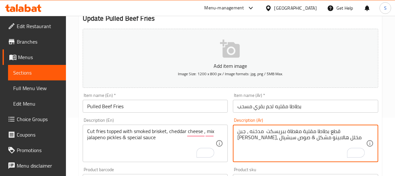
click at [278, 104] on input "بطاطا مقليه لحم بقري مسحب" at bounding box center [306, 106] width 146 height 13
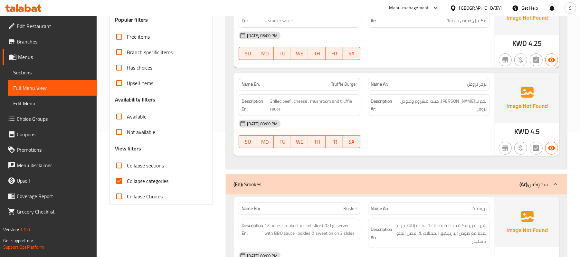
scroll to position [129, 0]
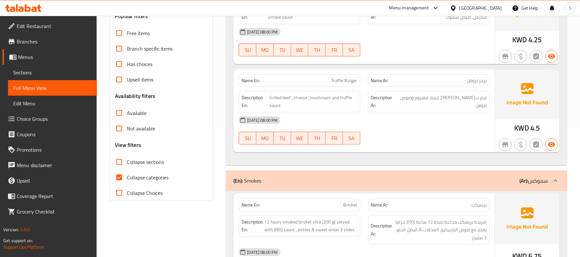
click at [138, 181] on span "Collapse categories" at bounding box center [148, 178] width 42 height 8
click at [127, 181] on input "Collapse categories" at bounding box center [118, 177] width 15 height 15
checkbox input "false"
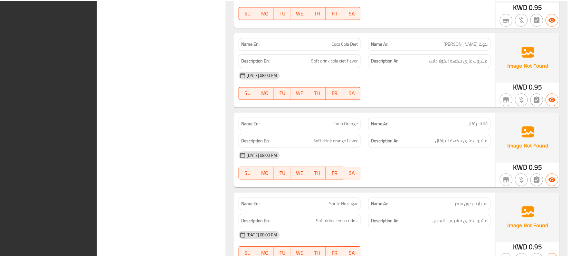
scroll to position [2593, 0]
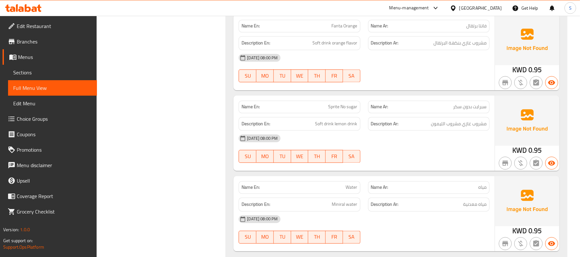
click at [245, 117] on div "Description En: Soft drink lemon drink" at bounding box center [299, 124] width 121 height 14
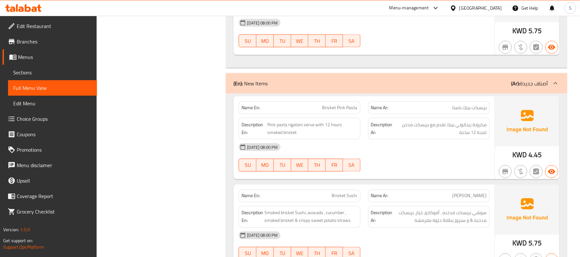
scroll to position [0, 0]
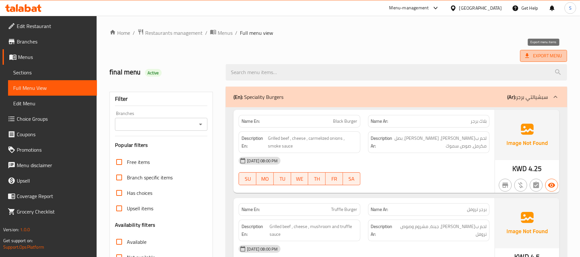
click at [545, 56] on span "Export Menu" at bounding box center [543, 56] width 37 height 8
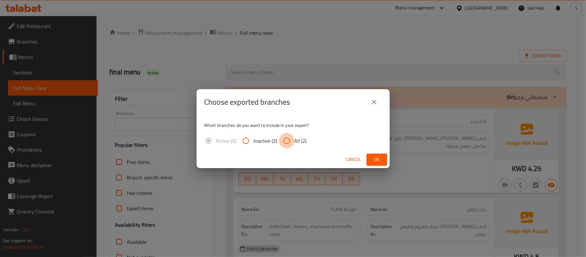
click at [289, 140] on input "All (2)" at bounding box center [286, 140] width 15 height 15
radio input "true"
click at [389, 159] on div "Cancel Ok" at bounding box center [293, 159] width 193 height 17
click at [376, 160] on span "Ok" at bounding box center [377, 160] width 10 height 8
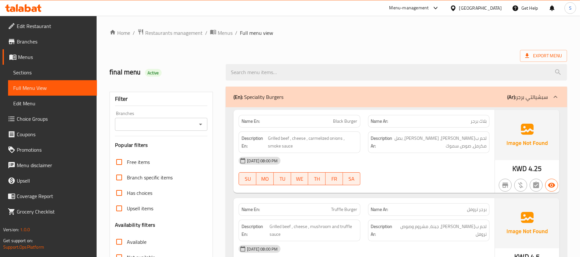
click at [499, 7] on div "Kuwait" at bounding box center [480, 8] width 43 height 7
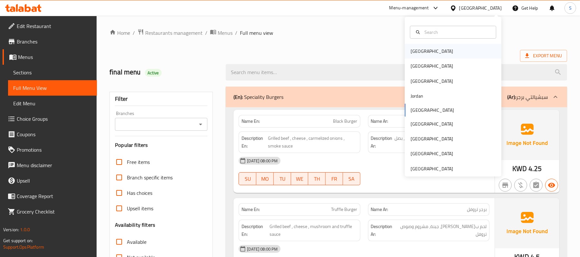
click at [432, 47] on div "Bahrain" at bounding box center [453, 51] width 97 height 15
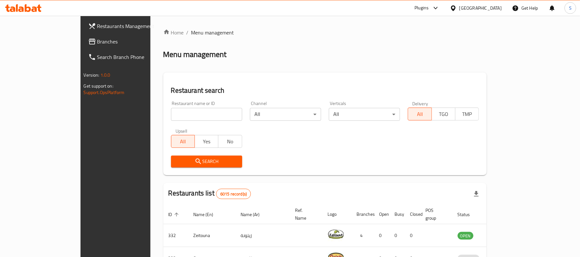
click at [88, 43] on span at bounding box center [92, 42] width 9 height 8
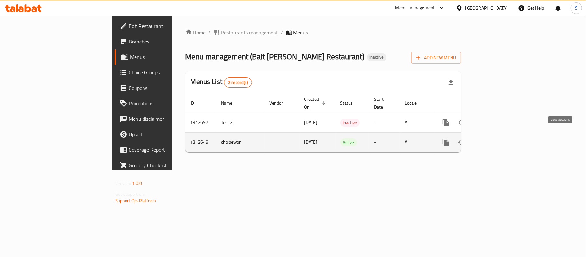
click at [497, 138] on icon "enhanced table" at bounding box center [493, 142] width 8 height 8
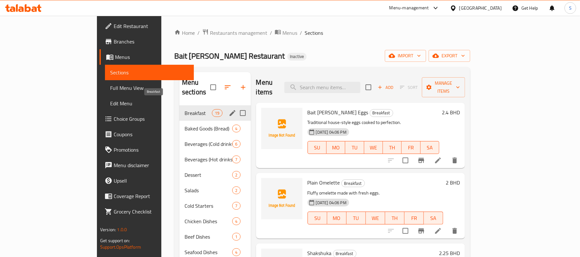
click at [185, 109] on span "Breakfast" at bounding box center [198, 113] width 27 height 8
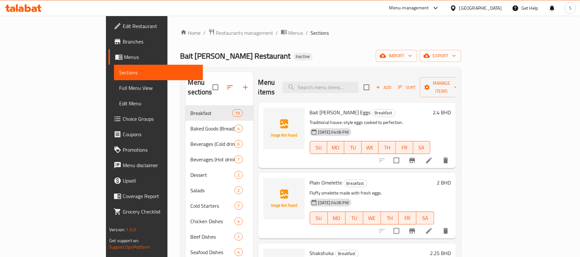
click at [399, 119] on p "Traditional house-style eggs cooked to perfection." at bounding box center [370, 123] width 120 height 8
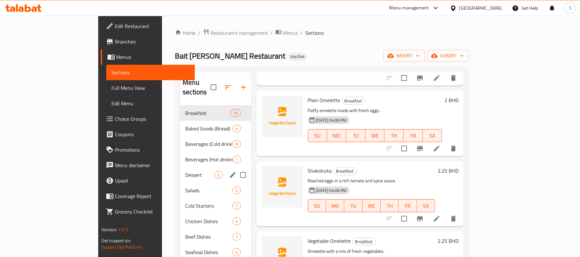
scroll to position [86, 0]
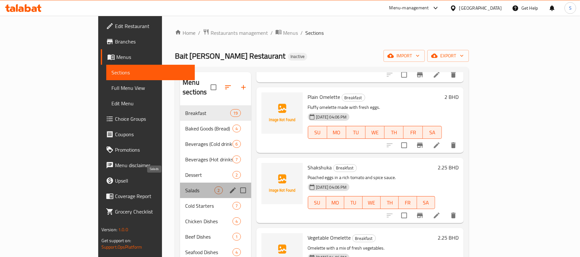
click at [185, 186] on span "Salads" at bounding box center [199, 190] width 29 height 8
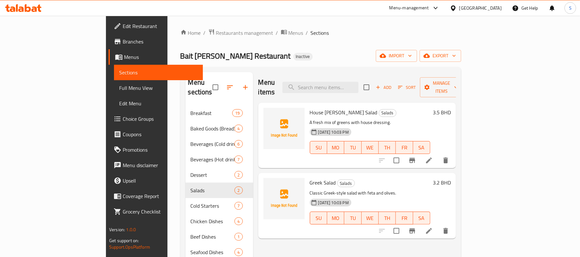
click at [310, 178] on span "Greek Salad" at bounding box center [323, 183] width 26 height 10
copy h6 "Greek Salad"
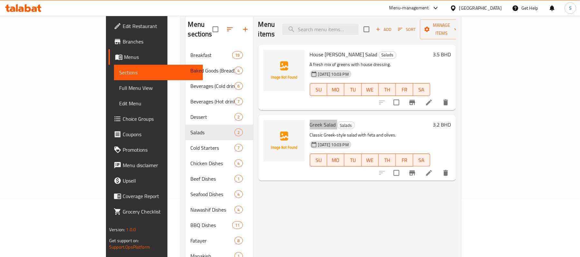
scroll to position [43, 0]
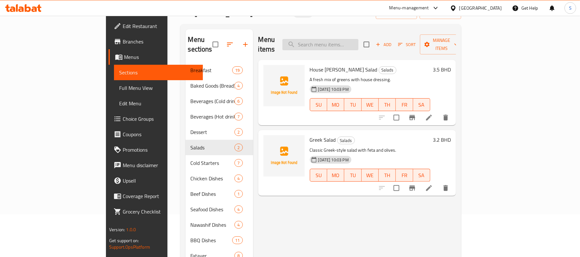
click at [358, 42] on input "search" at bounding box center [320, 44] width 76 height 11
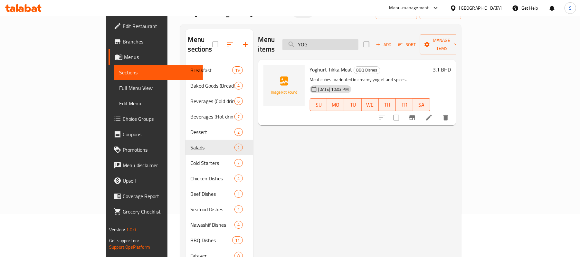
drag, startPoint x: 375, startPoint y: 30, endPoint x: 366, endPoint y: 35, distance: 10.4
click at [372, 30] on div "Menu items YOG Add Sort Manage items" at bounding box center [357, 44] width 198 height 31
click at [355, 41] on input "YOG" at bounding box center [320, 44] width 76 height 11
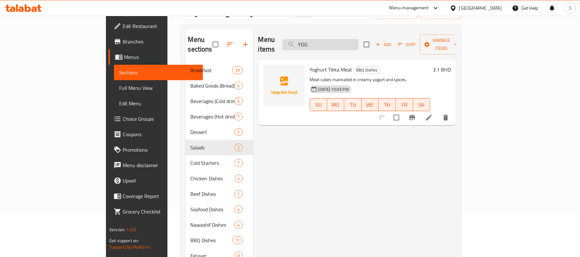
paste input "Full Chicken"
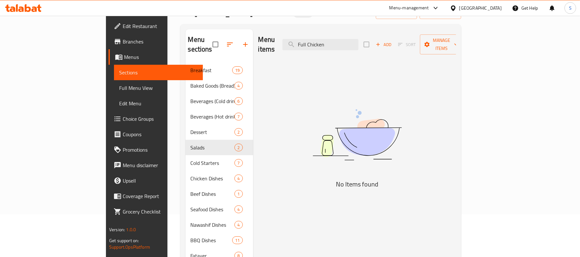
type input "Full Chicken"
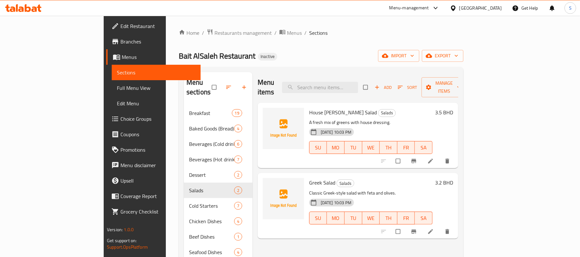
click at [117, 90] on span "Full Menu View" at bounding box center [156, 88] width 79 height 8
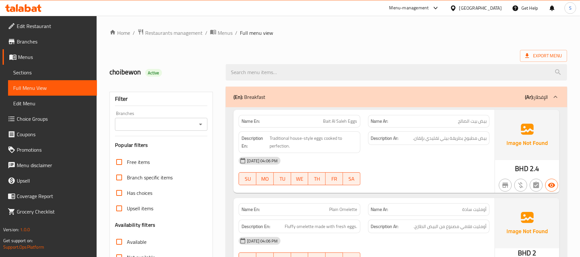
click at [418, 164] on div "17-09-2025 04:06 PM" at bounding box center [364, 160] width 259 height 15
drag, startPoint x: 49, startPoint y: 69, endPoint x: 39, endPoint y: 75, distance: 12.1
click at [49, 69] on span "Sections" at bounding box center [52, 73] width 79 height 8
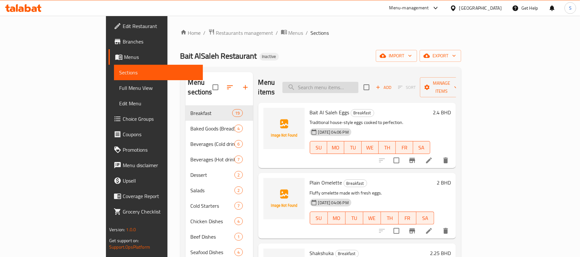
click at [348, 82] on input "search" at bounding box center [320, 87] width 76 height 11
paste input "M e at D o u g h M a n a qis h"
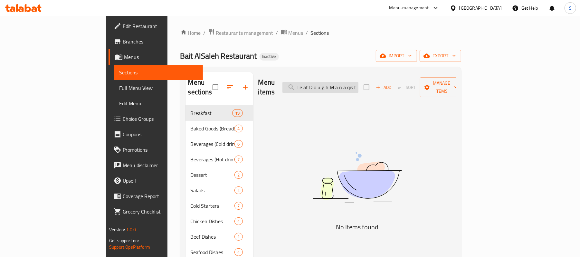
click at [343, 84] on input "M e at D o u g h M a n a qis h" at bounding box center [320, 87] width 76 height 11
click at [342, 83] on input "M e at D o u g h M a n a qis h" at bounding box center [320, 87] width 76 height 11
click at [358, 82] on input "meat do" at bounding box center [320, 87] width 76 height 11
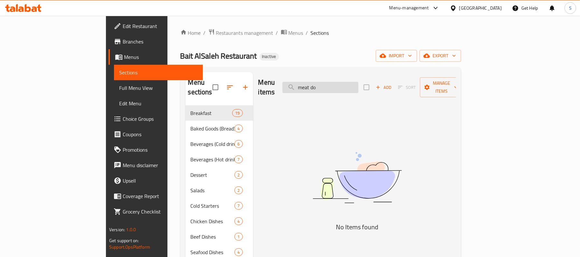
click at [358, 82] on input "meat do" at bounding box center [320, 87] width 76 height 11
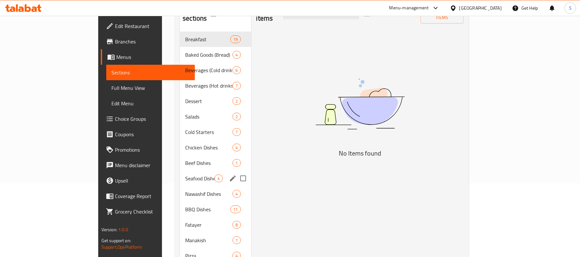
scroll to position [86, 0]
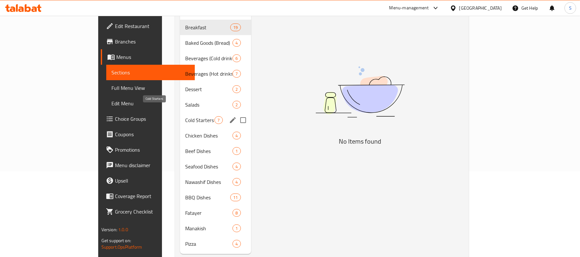
click at [185, 116] on span "Cold Starters" at bounding box center [199, 120] width 29 height 8
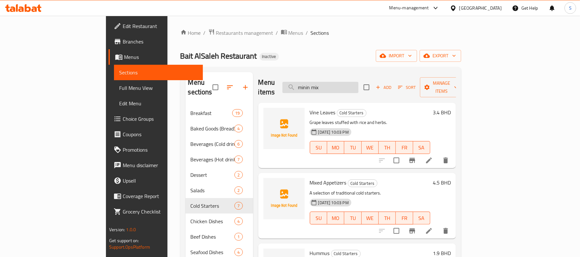
click at [350, 82] on input "minin mix" at bounding box center [320, 87] width 76 height 11
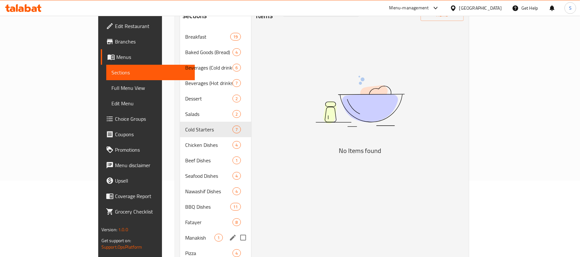
scroll to position [91, 0]
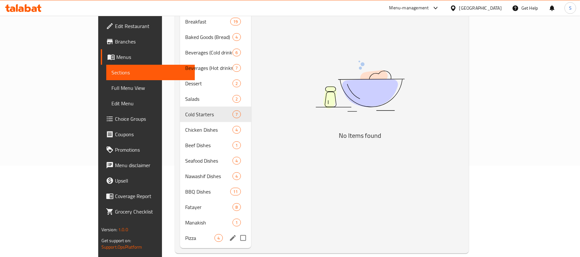
type input "kosh"
click at [185, 234] on span "Pizza" at bounding box center [199, 238] width 29 height 8
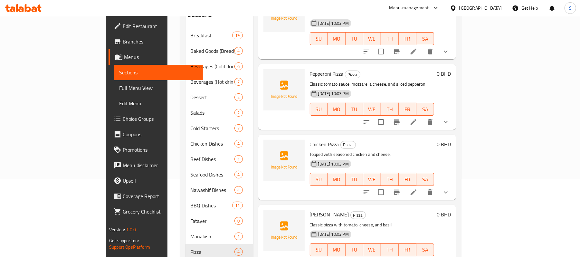
scroll to position [91, 0]
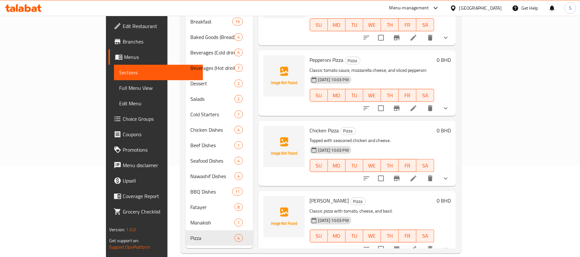
click at [492, 10] on div "Bahrain" at bounding box center [480, 8] width 43 height 7
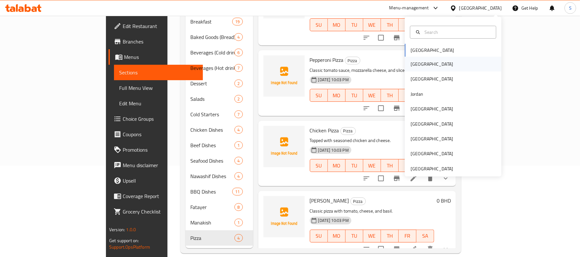
click at [419, 70] on div "[GEOGRAPHIC_DATA]" at bounding box center [431, 64] width 53 height 15
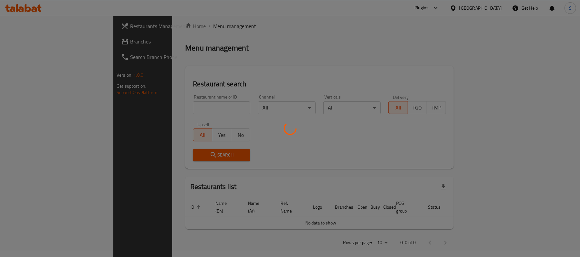
scroll to position [91, 0]
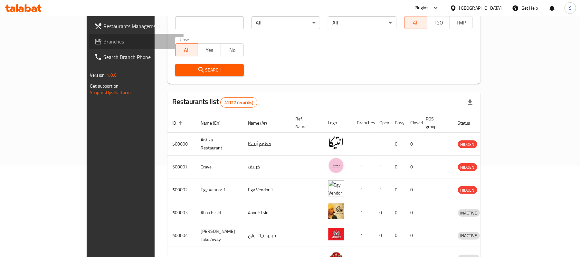
click at [89, 35] on link "Branches" at bounding box center [136, 41] width 94 height 15
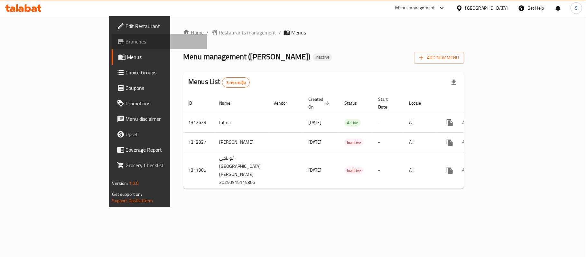
click at [126, 41] on span "Branches" at bounding box center [164, 42] width 76 height 8
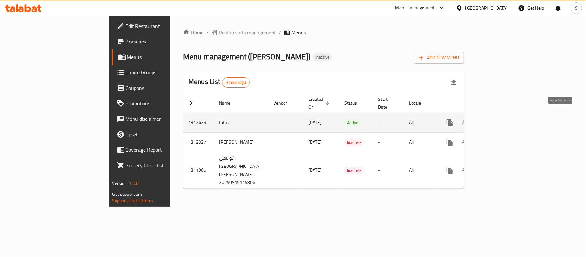
click at [500, 119] on icon "enhanced table" at bounding box center [497, 123] width 8 height 8
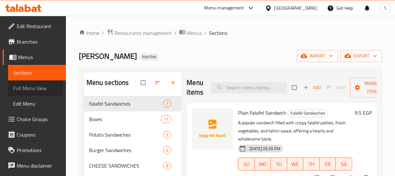
click at [27, 89] on span "Full Menu View" at bounding box center [37, 88] width 48 height 8
